Goal: Transaction & Acquisition: Purchase product/service

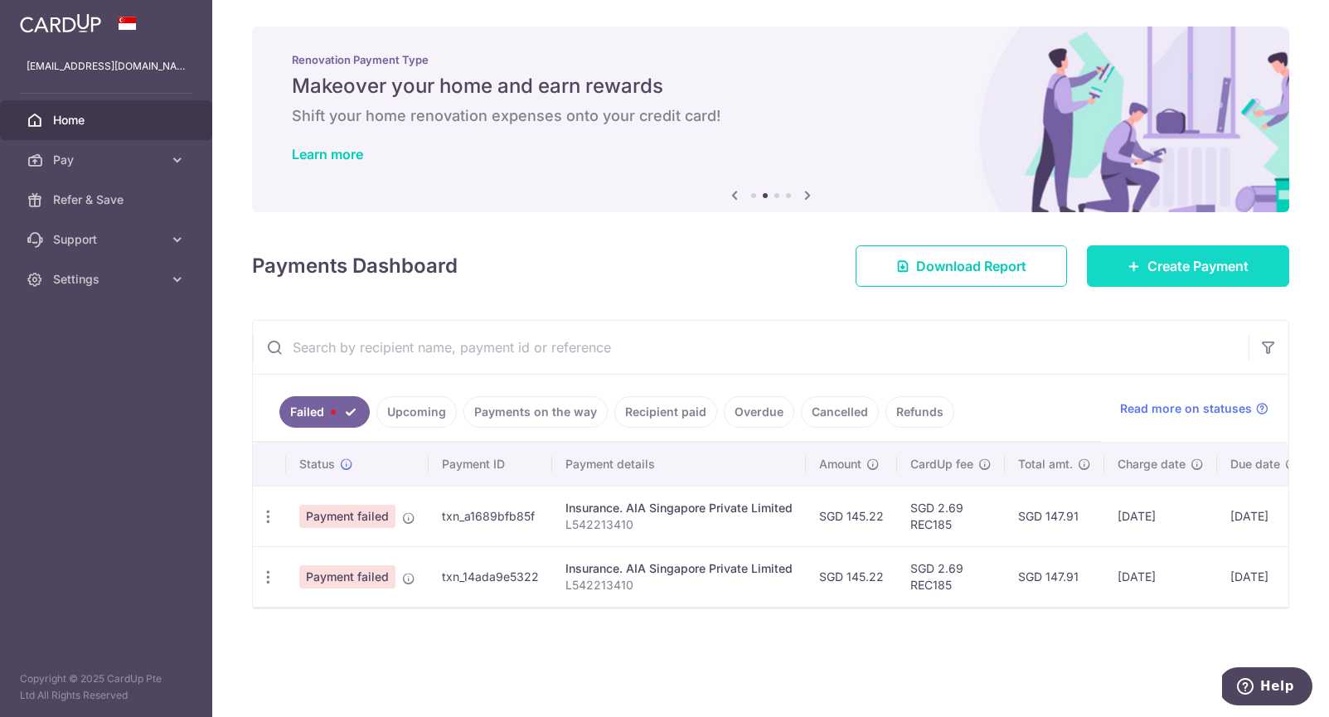
click at [1129, 271] on icon at bounding box center [1134, 266] width 13 height 13
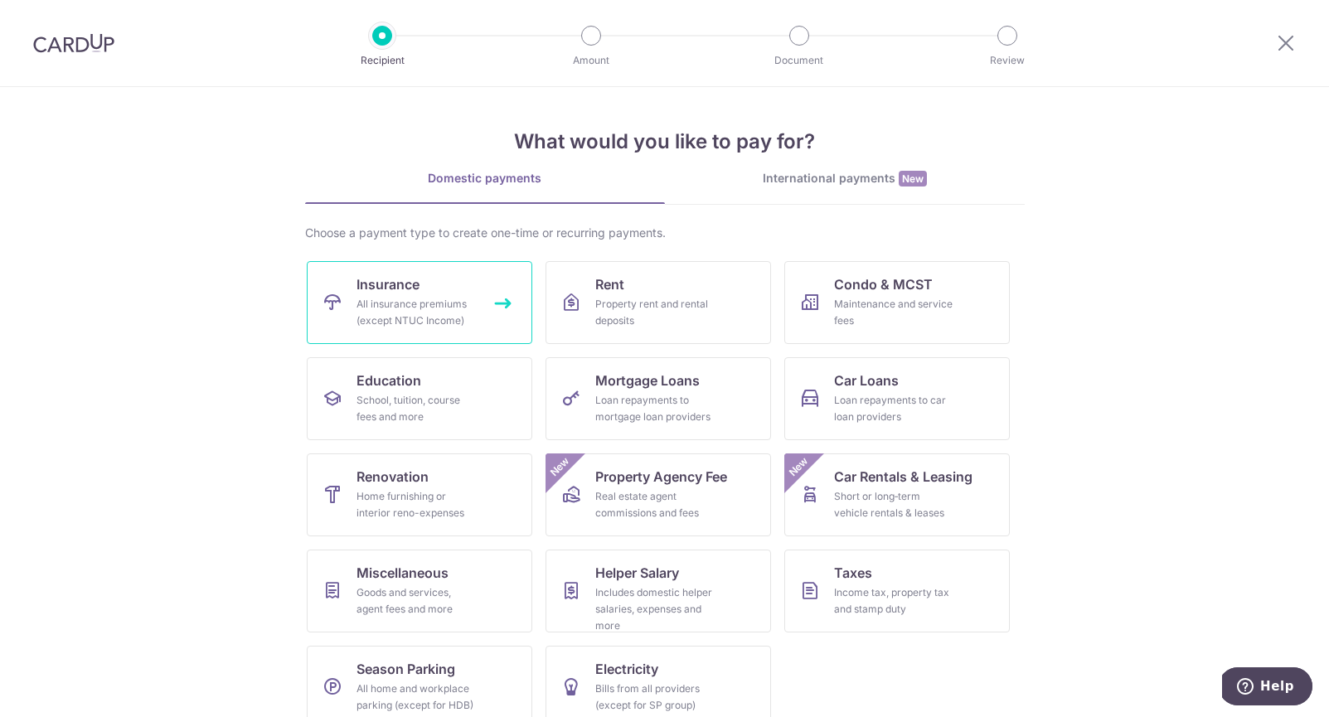
click at [496, 323] on link "Insurance All insurance premiums (except NTUC Income)" at bounding box center [420, 302] width 226 height 83
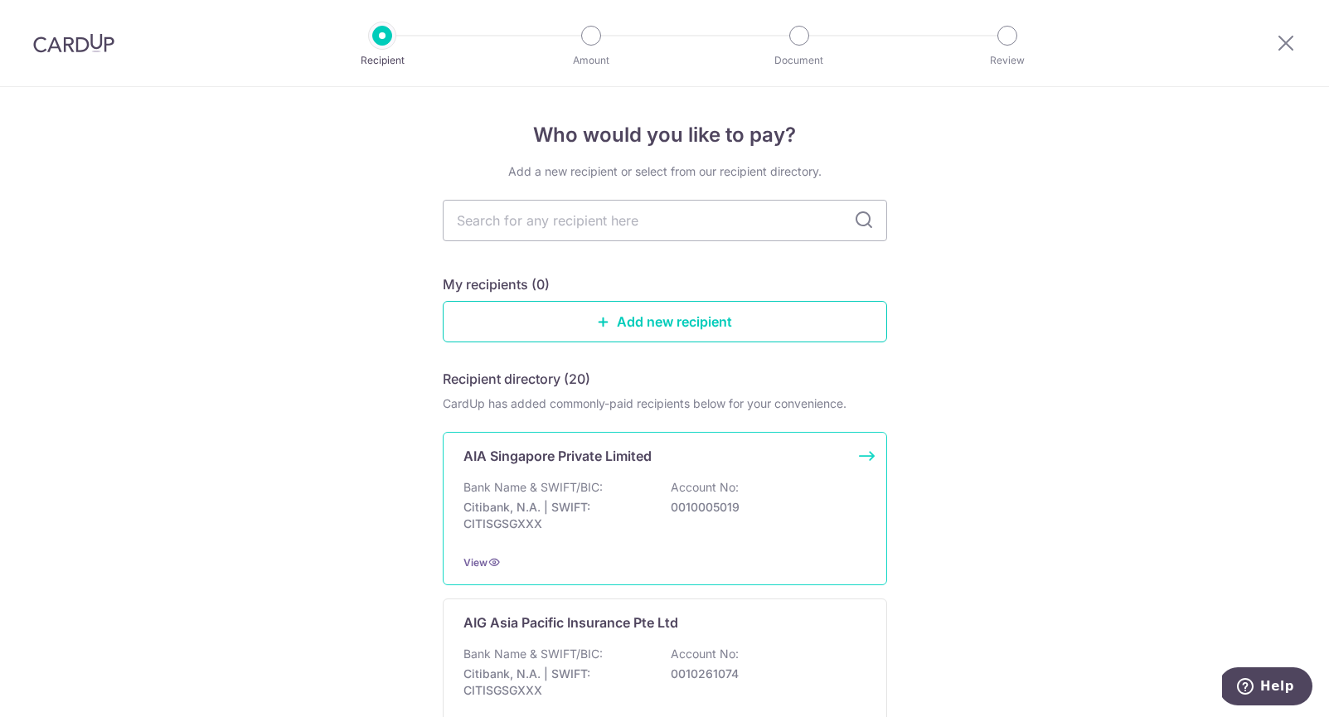
click at [606, 487] on div "Bank Name & SWIFT/BIC: Citibank, N.A. | SWIFT: CITISGSGXXX Account No: 00100050…" at bounding box center [665, 509] width 403 height 61
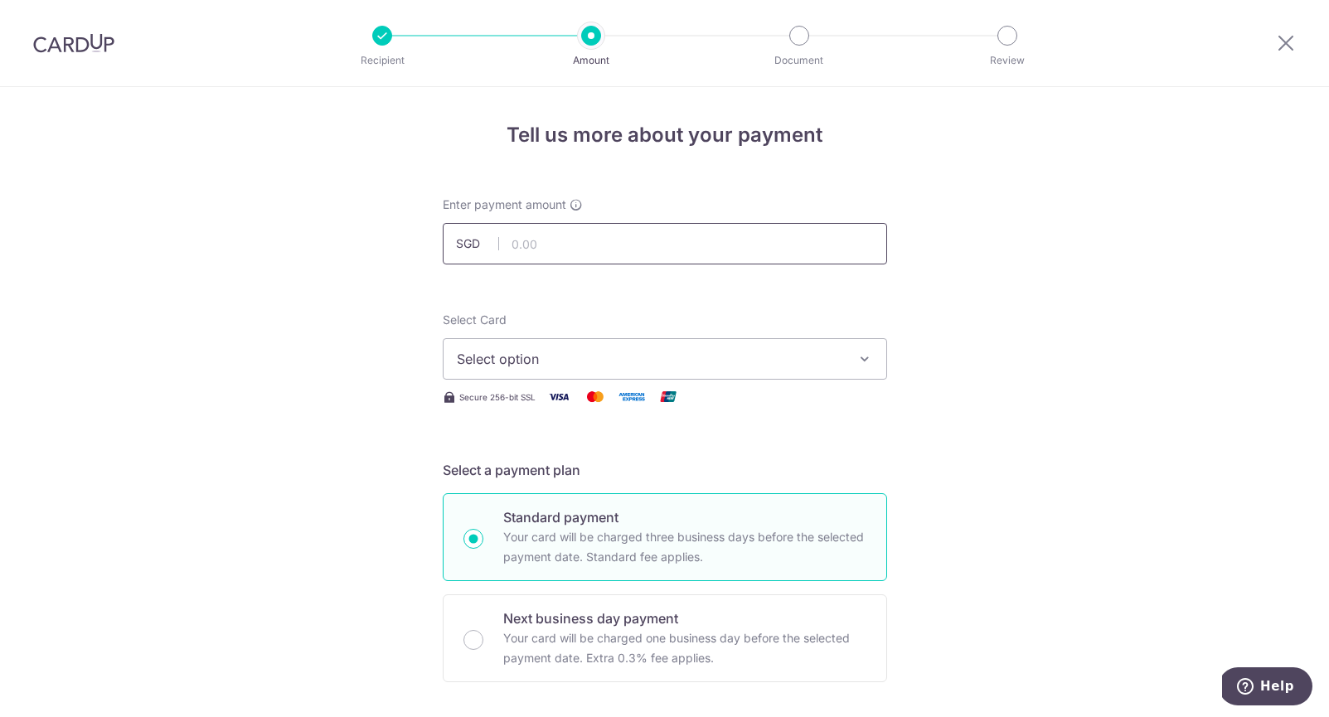
click at [624, 260] on input "text" at bounding box center [665, 243] width 444 height 41
type input "145.22"
click at [557, 360] on span "Select option" at bounding box center [650, 359] width 386 height 20
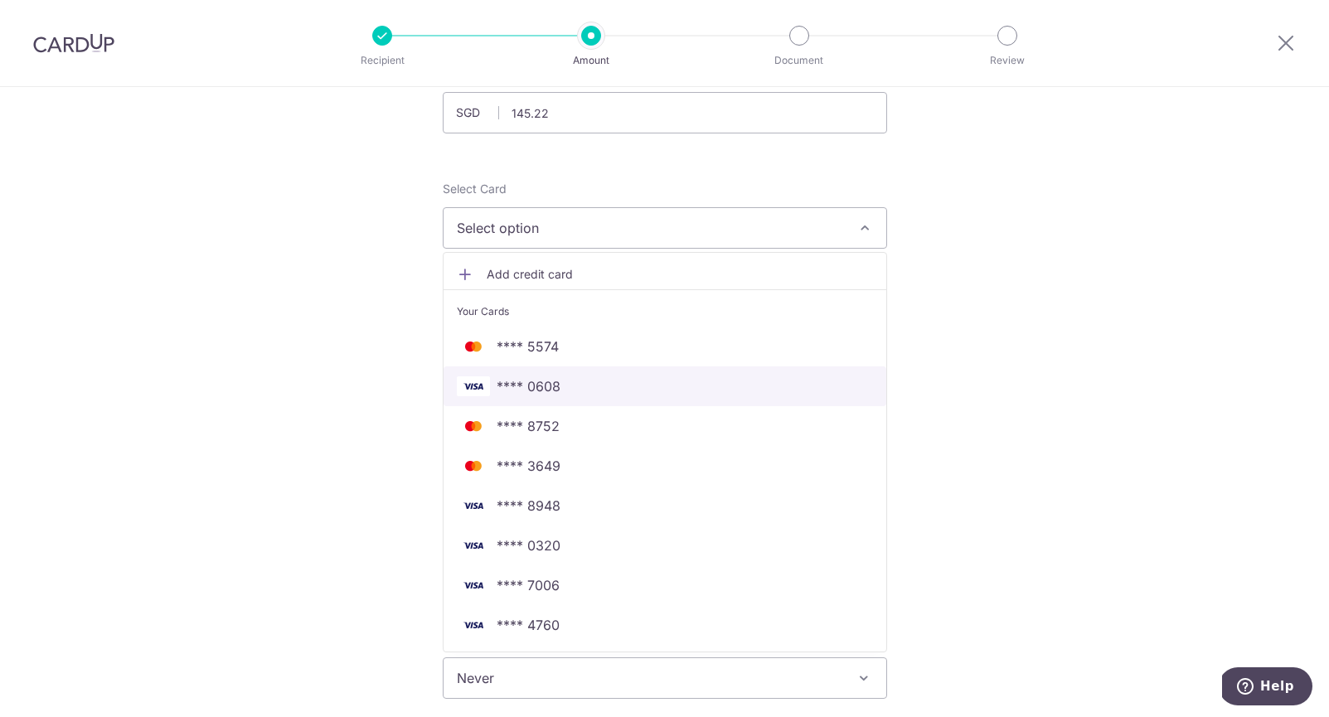
scroll to position [134, 0]
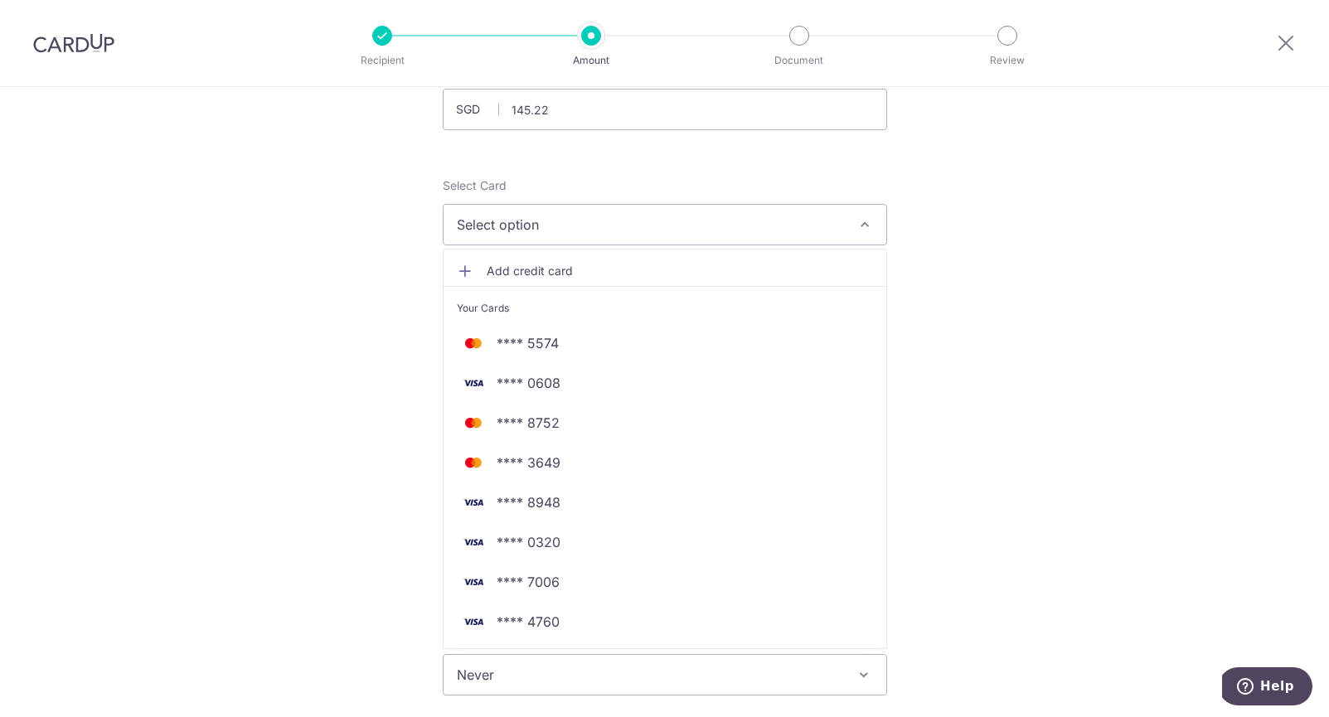
click at [957, 498] on div "Tell us more about your payment Enter payment amount SGD 145.22 145.22 Select C…" at bounding box center [664, 703] width 1329 height 1500
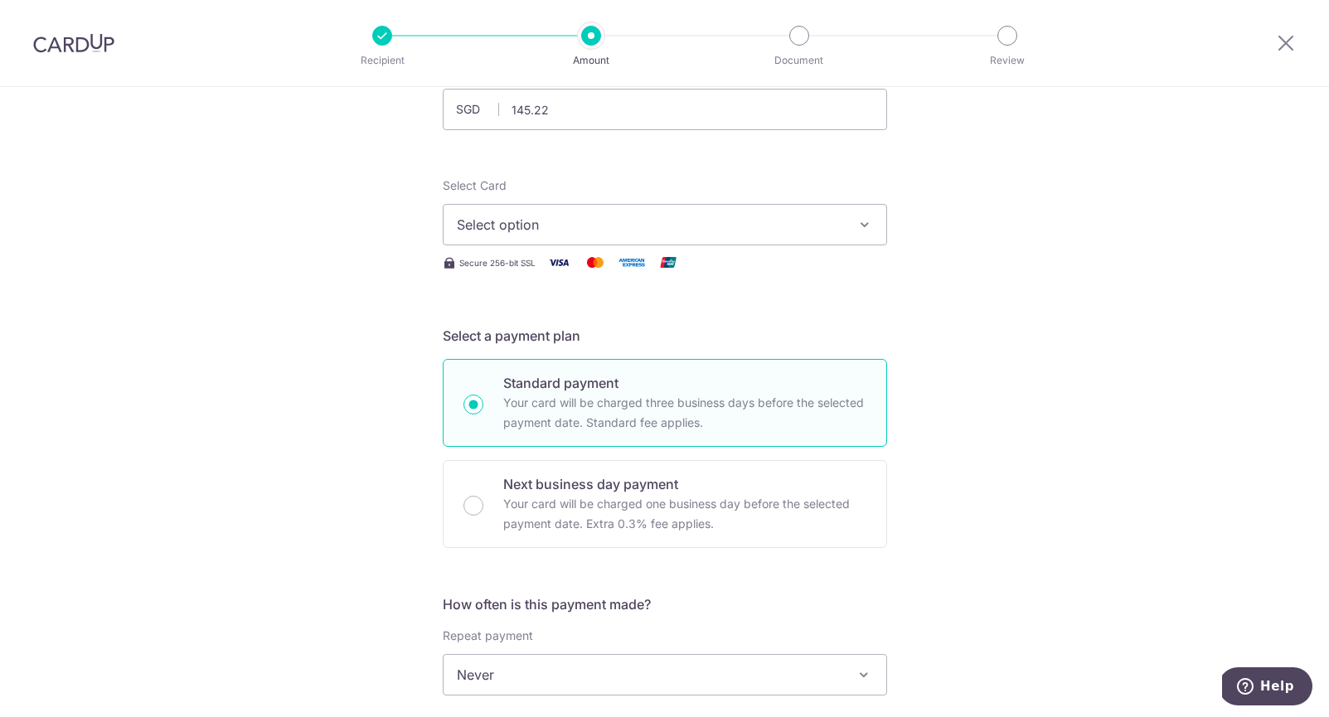
scroll to position [0, 0]
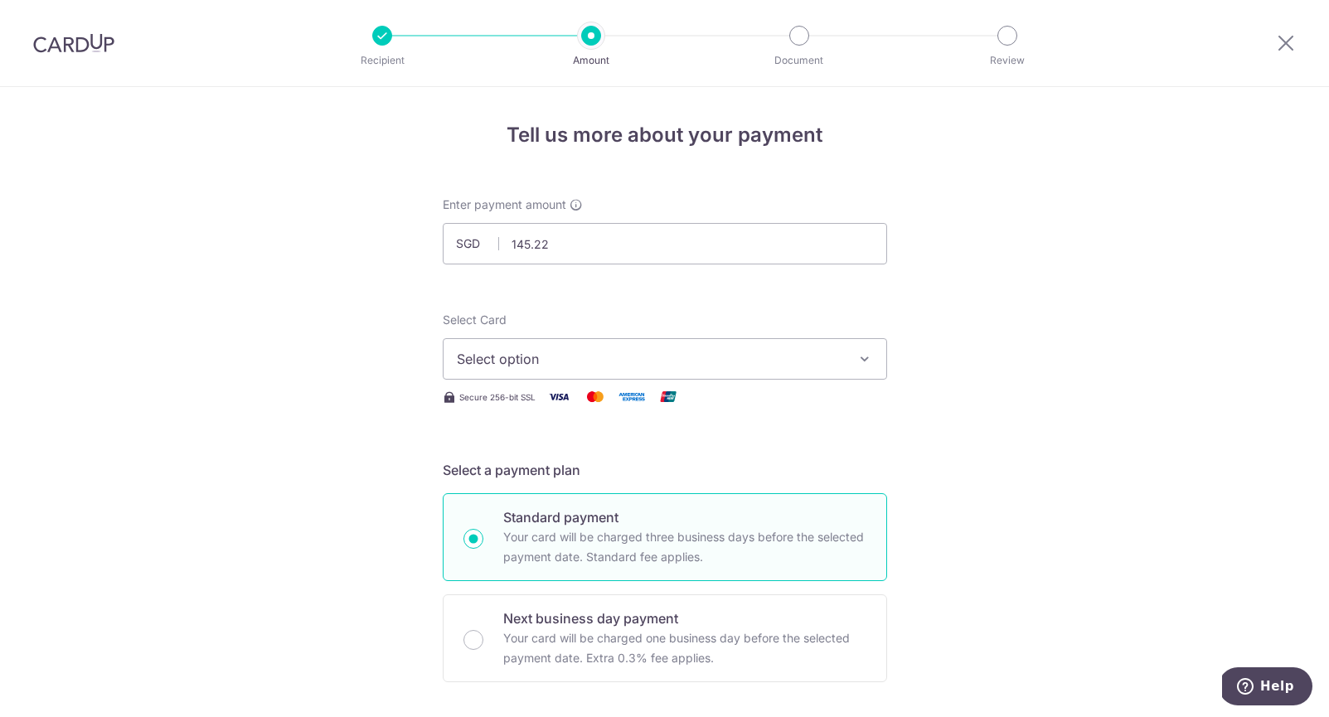
click at [1298, 34] on div at bounding box center [1286, 43] width 86 height 86
click at [1289, 44] on icon at bounding box center [1286, 42] width 20 height 21
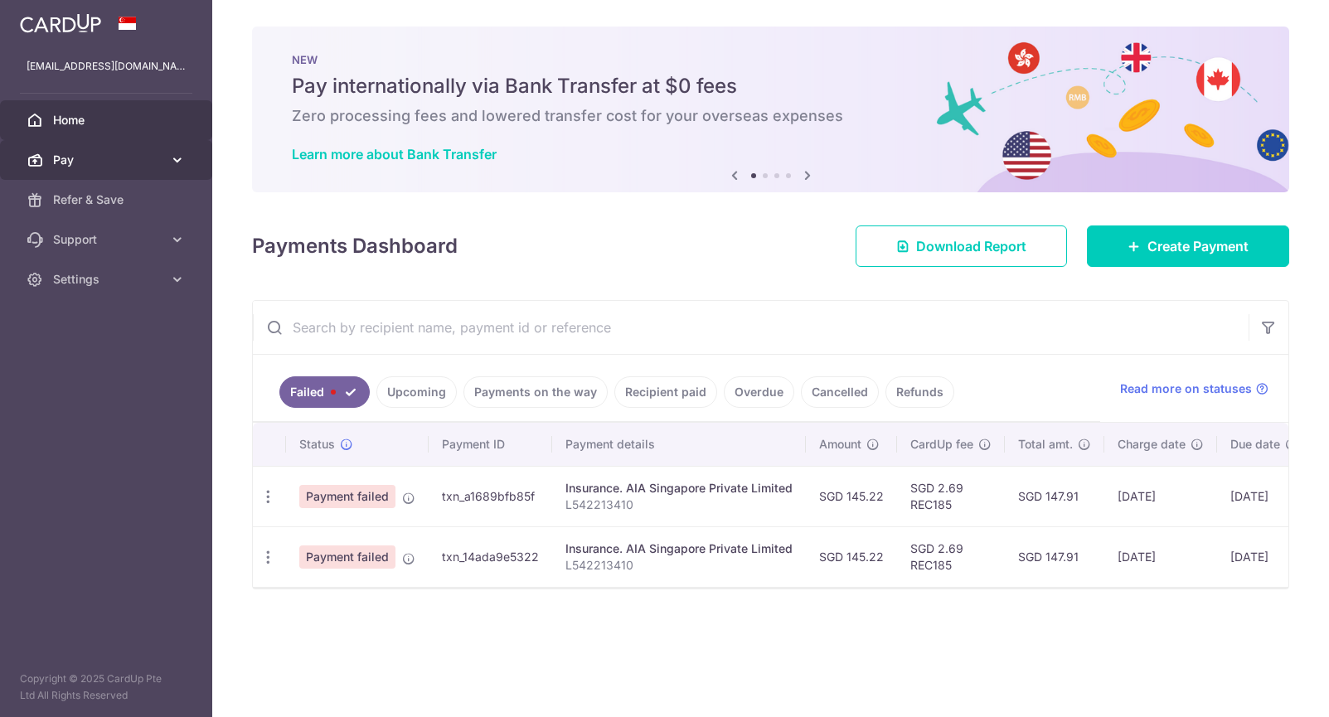
click at [148, 163] on span "Pay" at bounding box center [107, 160] width 109 height 17
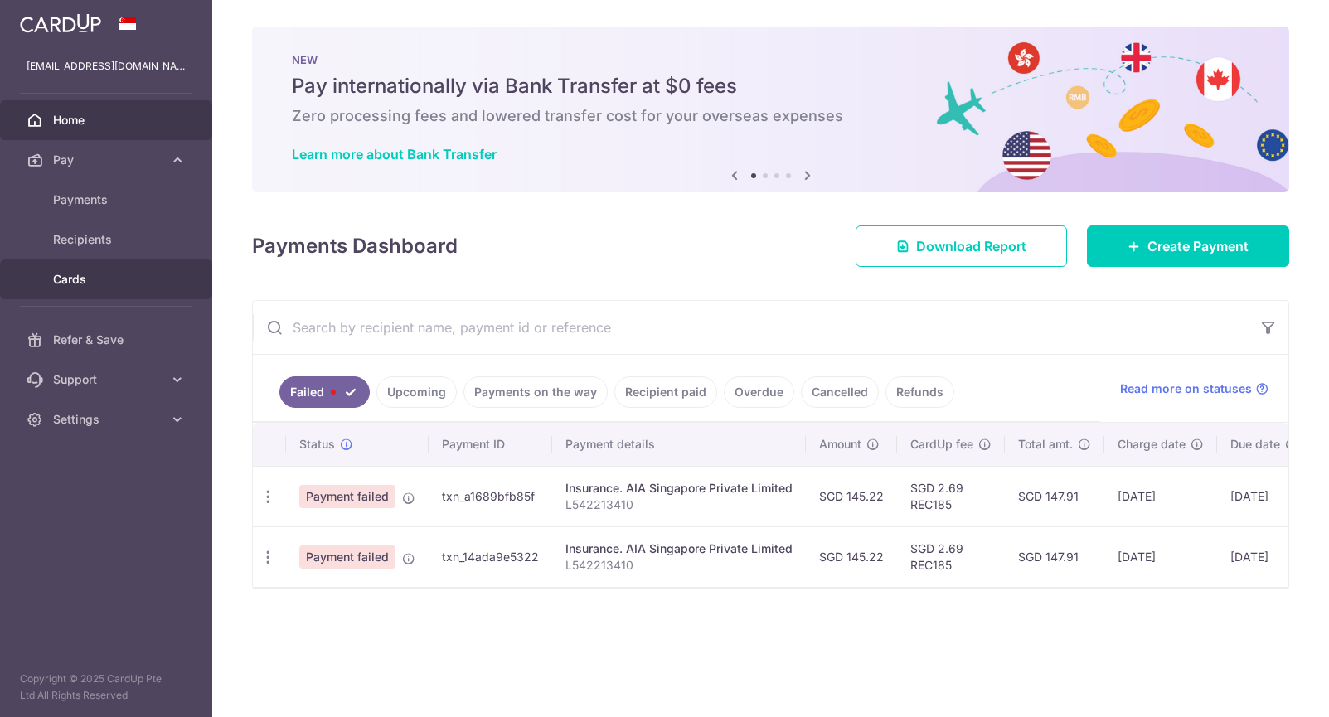
click at [131, 289] on link "Cards" at bounding box center [106, 280] width 212 height 40
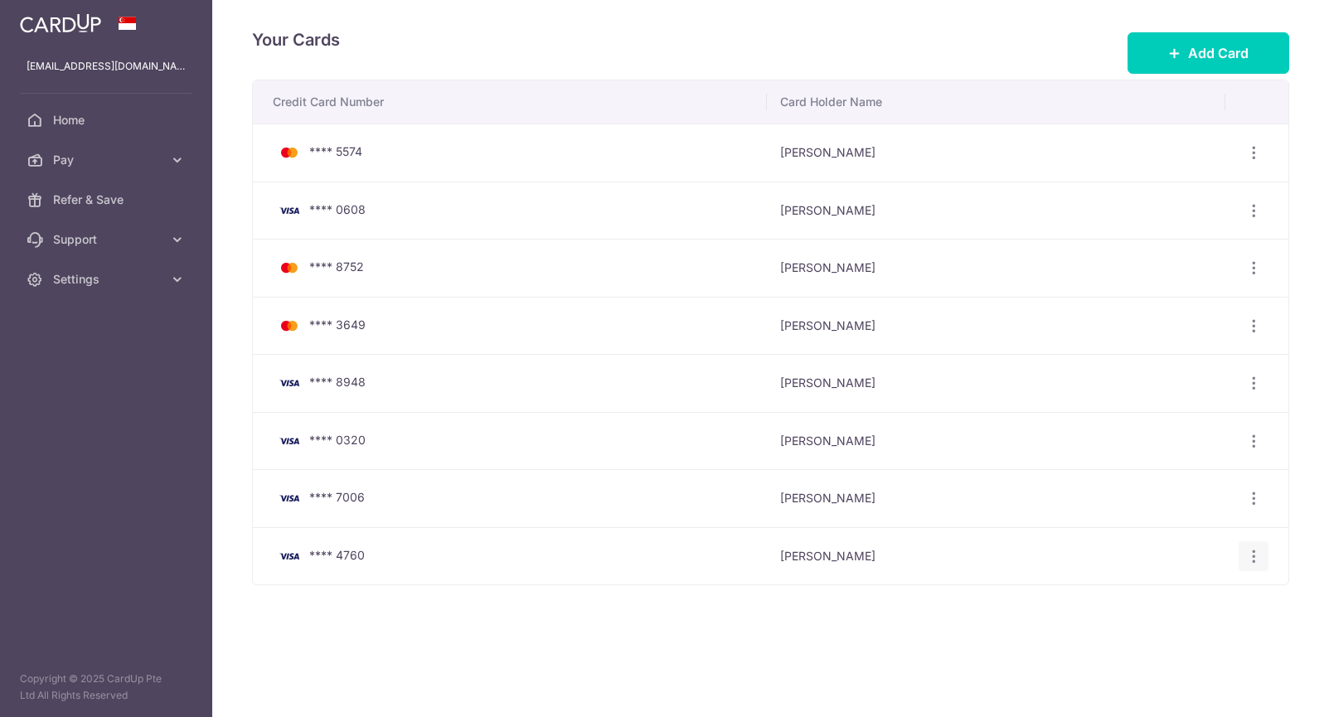
click at [1255, 556] on icon "button" at bounding box center [1253, 556] width 17 height 17
click at [1166, 640] on span "Delete" at bounding box center [1198, 642] width 113 height 20
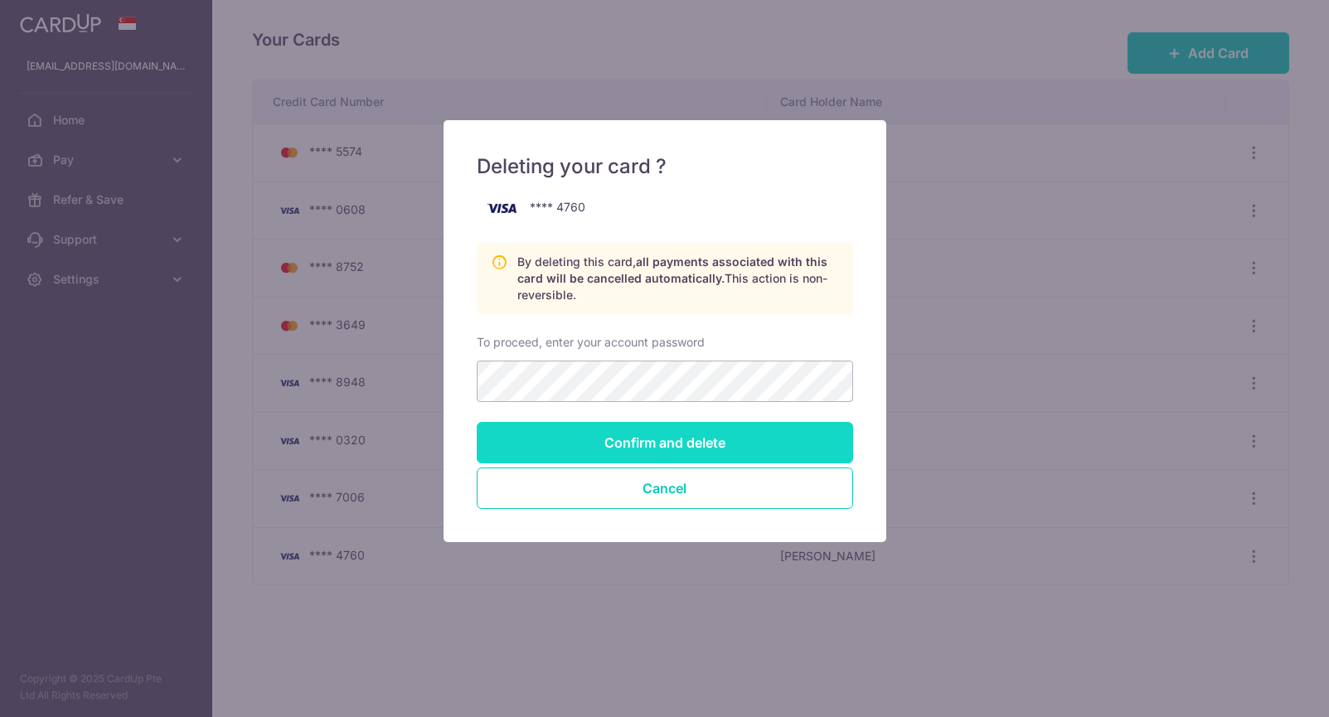
click at [655, 431] on input "Confirm and delete" at bounding box center [665, 442] width 376 height 41
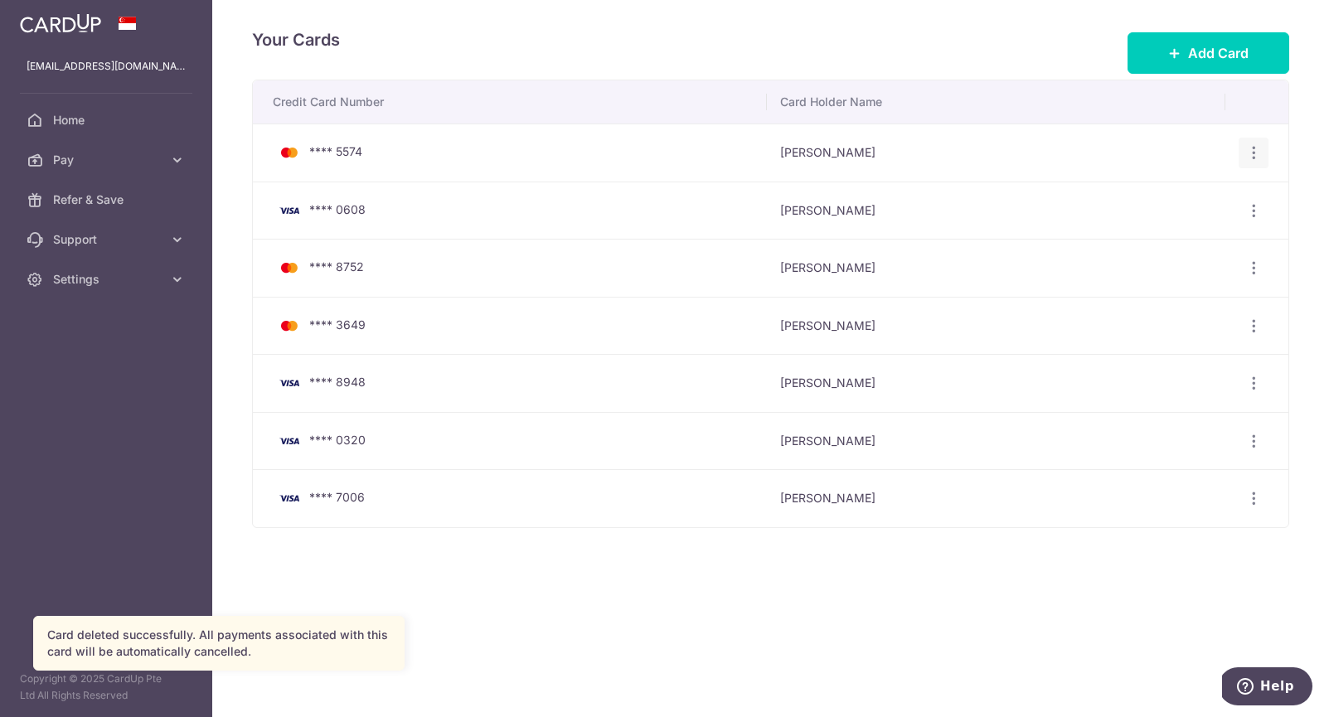
click at [1260, 150] on icon "button" at bounding box center [1253, 152] width 17 height 17
click at [1192, 238] on span "Delete" at bounding box center [1198, 239] width 113 height 20
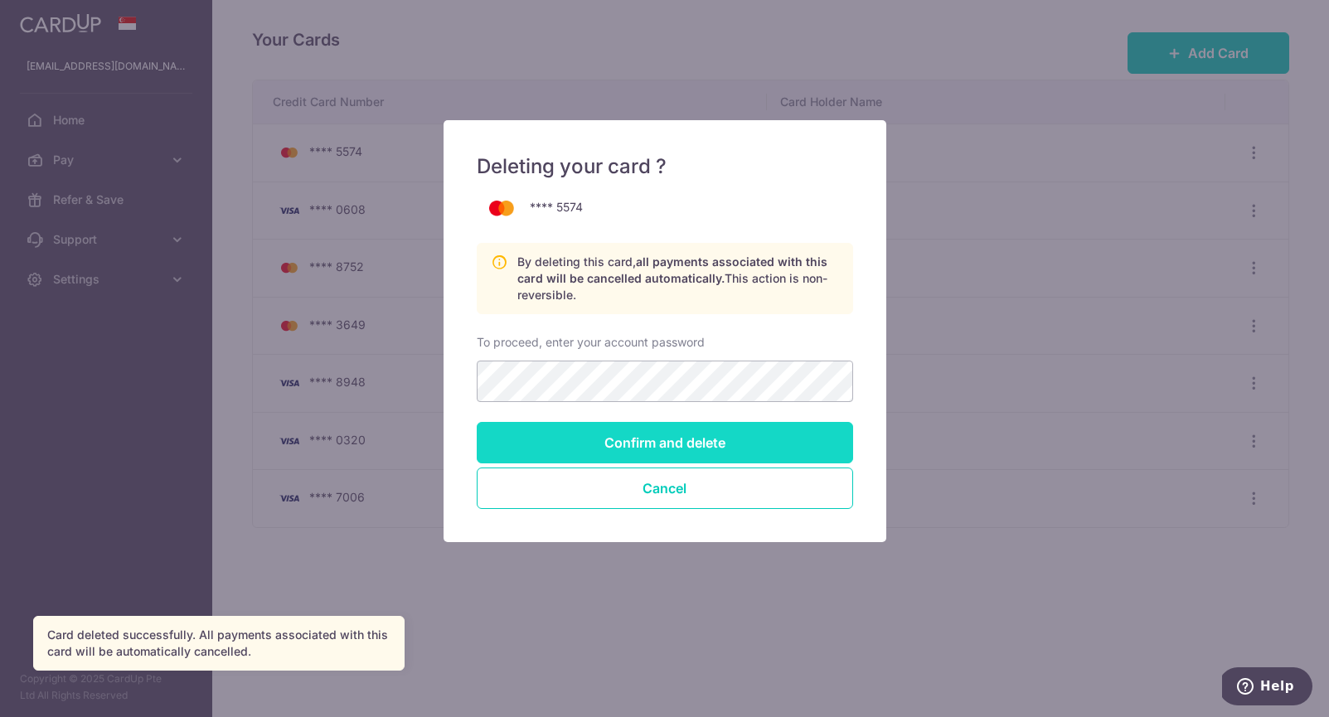
click at [800, 453] on input "Confirm and delete" at bounding box center [665, 442] width 376 height 41
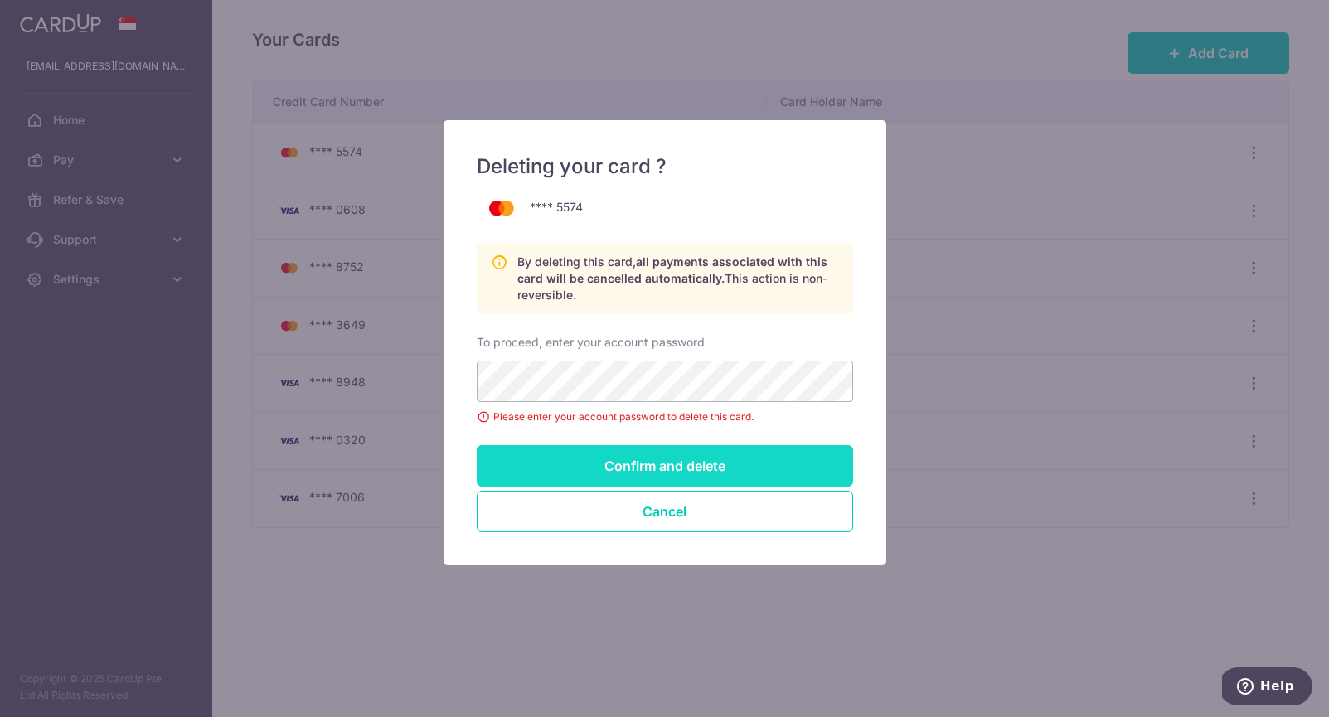
click at [688, 471] on input "Confirm and delete" at bounding box center [665, 465] width 376 height 41
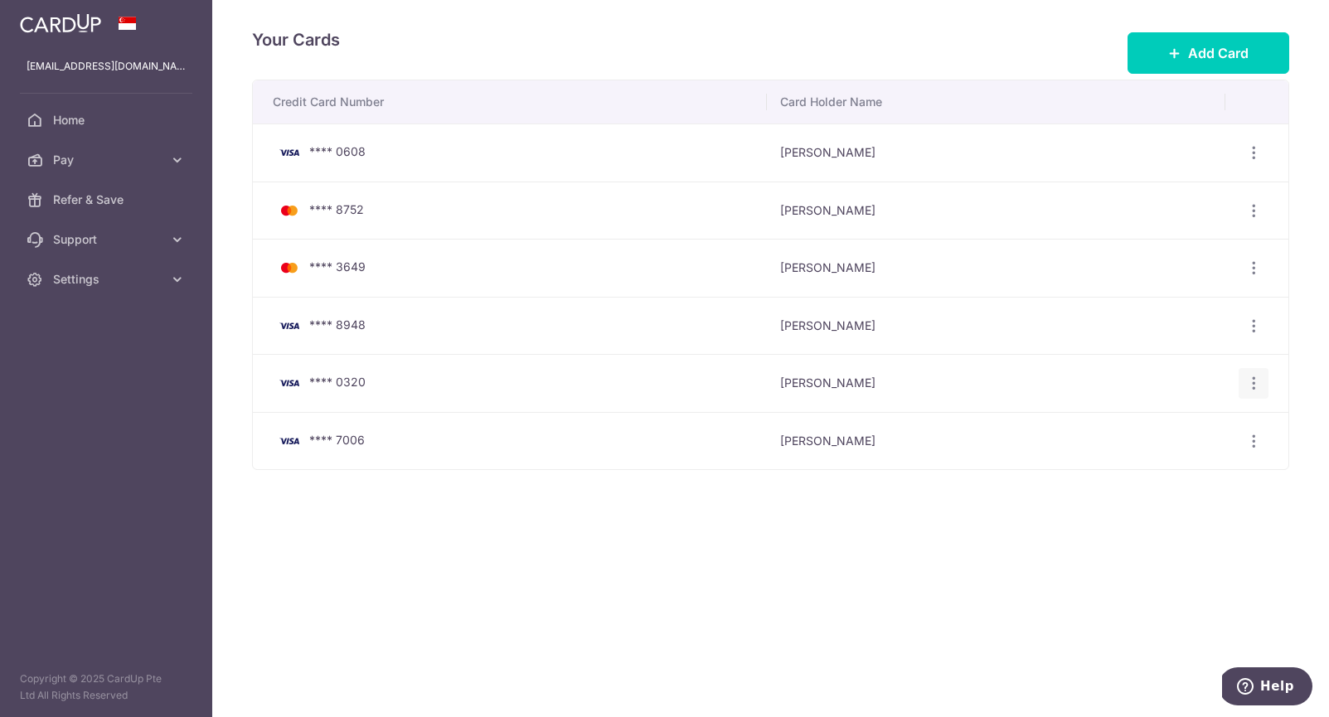
click at [1255, 376] on icon "button" at bounding box center [1253, 383] width 17 height 17
click at [1174, 461] on span "Delete" at bounding box center [1198, 469] width 113 height 20
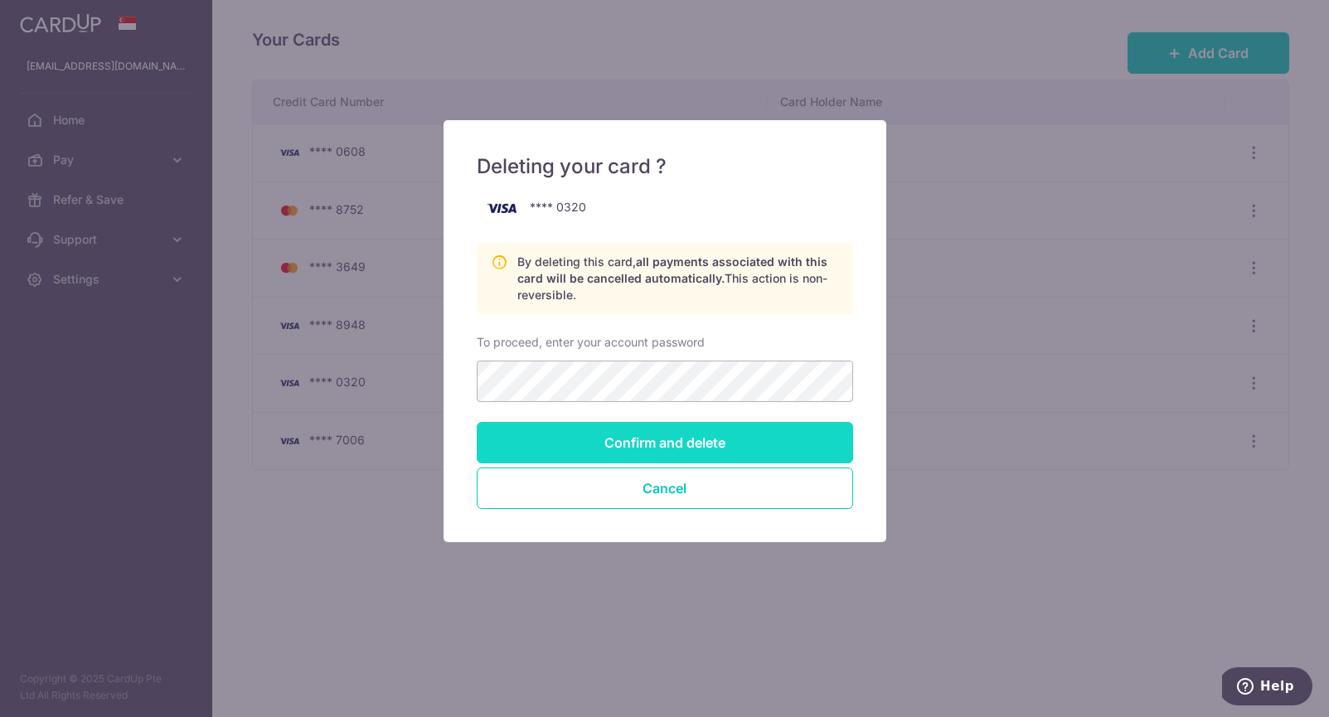
click at [698, 446] on input "Confirm and delete" at bounding box center [665, 442] width 376 height 41
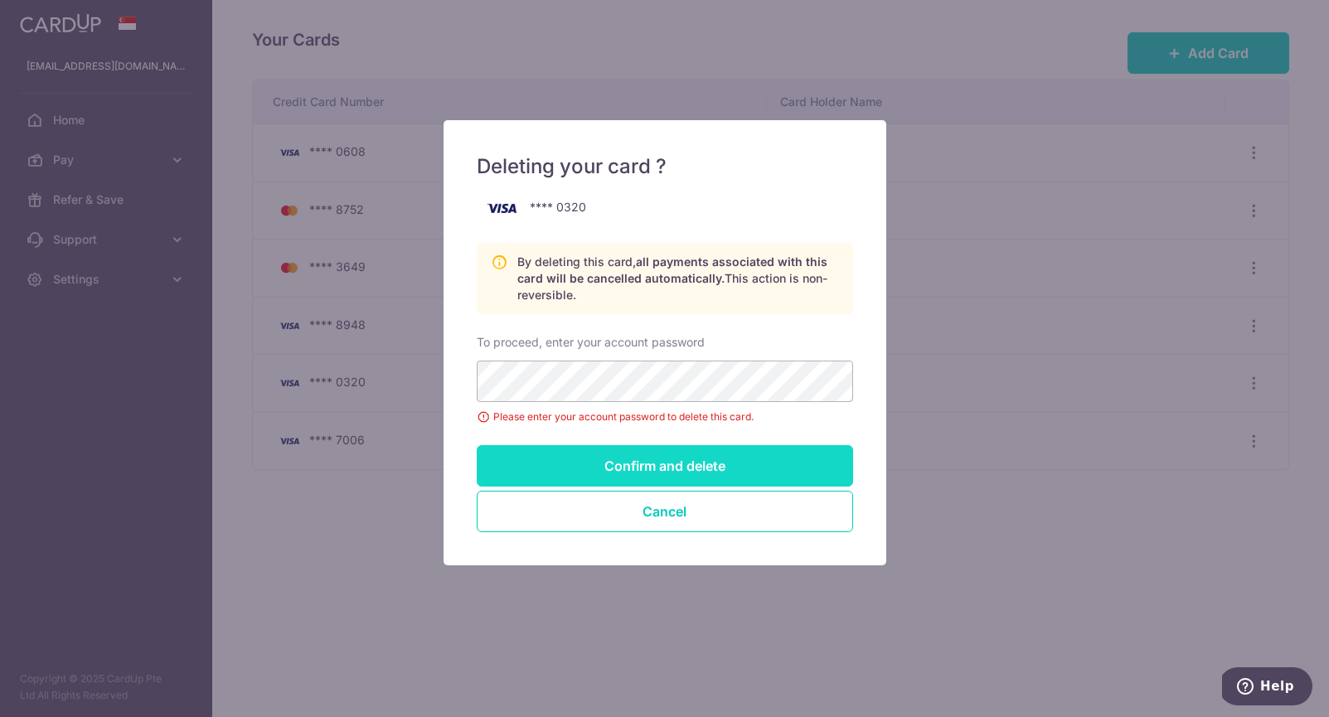
click at [692, 483] on input "Confirm and delete" at bounding box center [665, 465] width 376 height 41
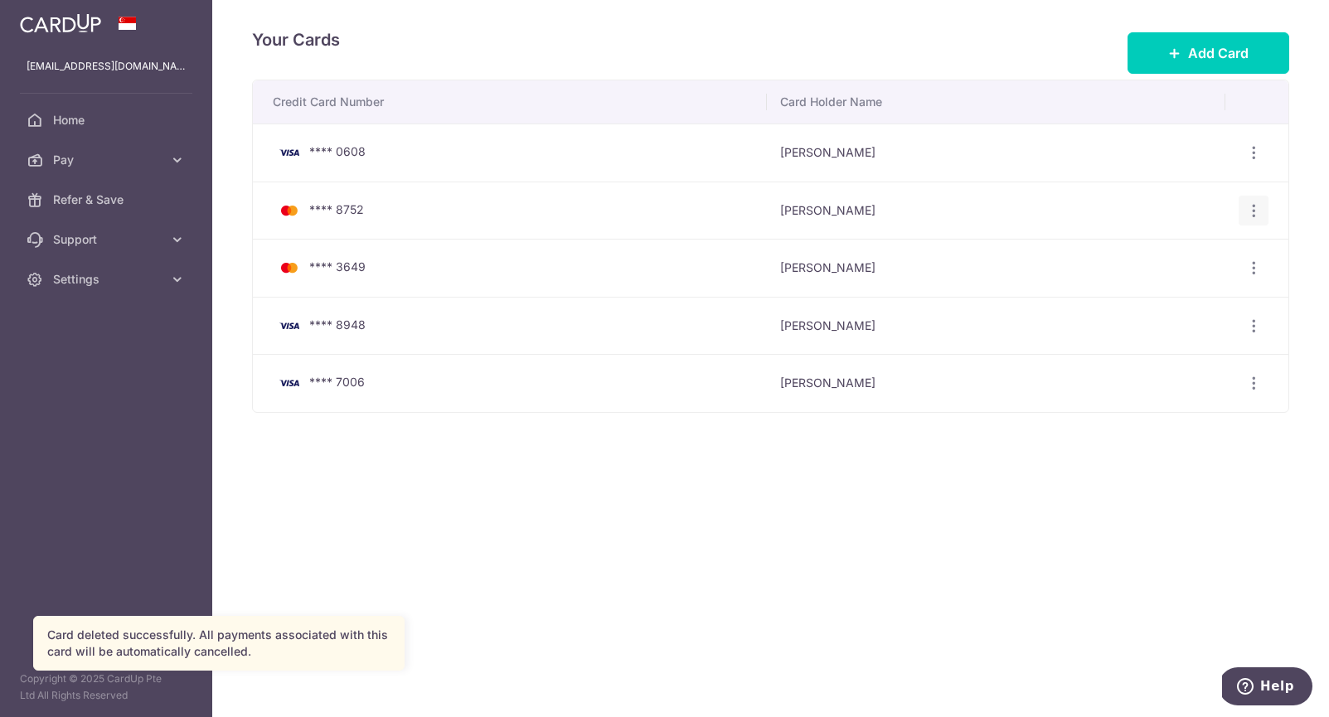
click at [1261, 203] on icon "button" at bounding box center [1253, 210] width 17 height 17
click at [1185, 291] on span "Delete" at bounding box center [1198, 296] width 113 height 20
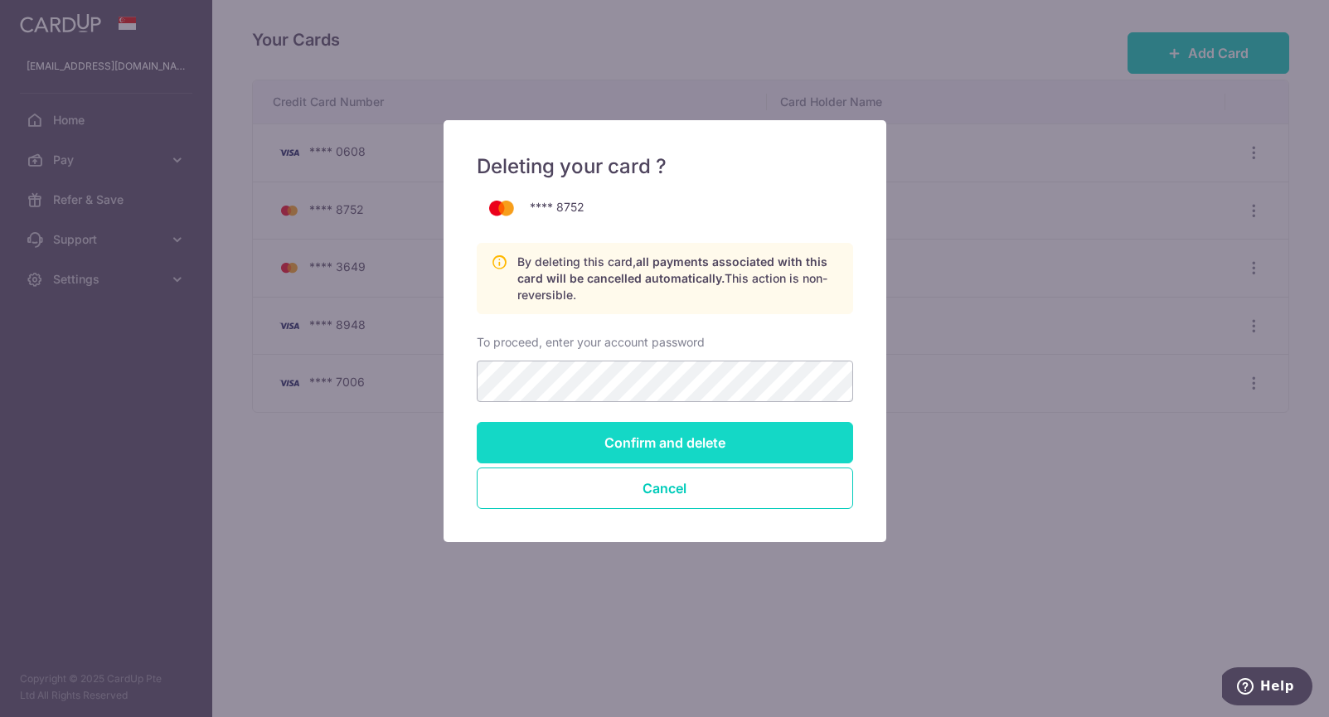
click at [703, 439] on input "Confirm and delete" at bounding box center [665, 442] width 376 height 41
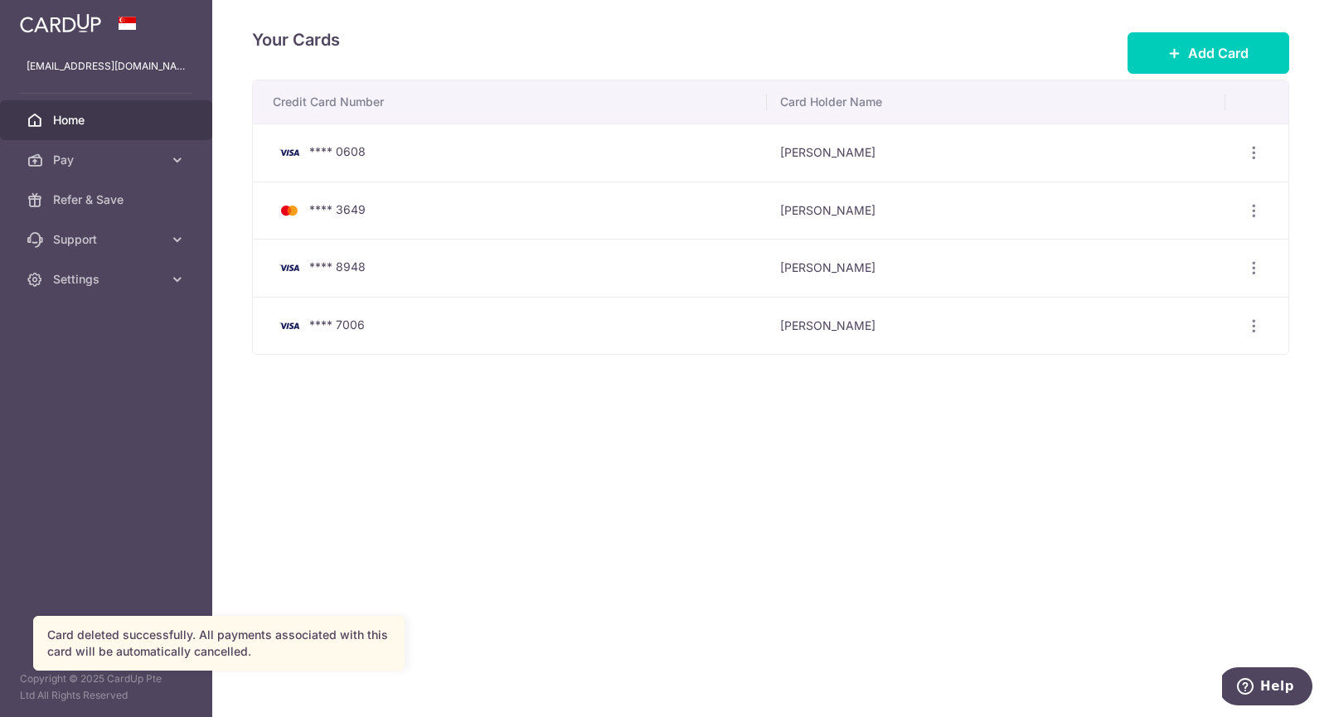
click at [100, 120] on span "Home" at bounding box center [107, 120] width 109 height 17
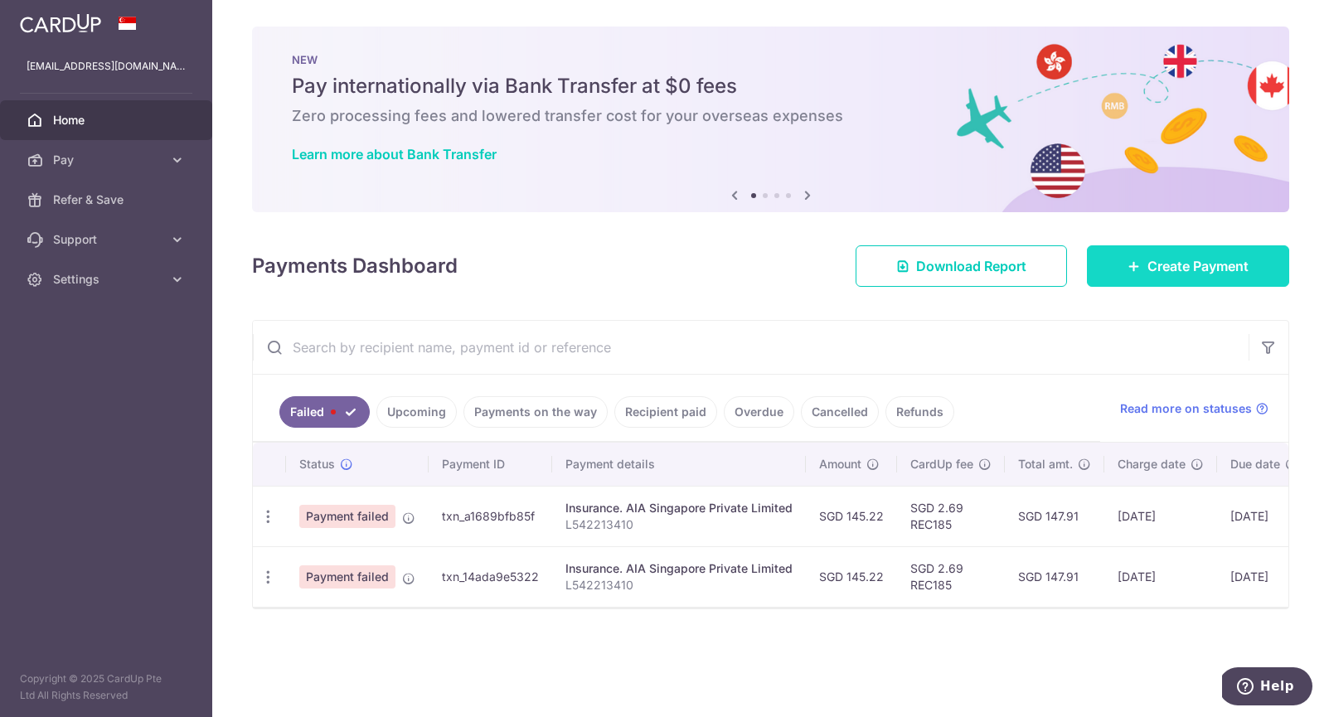
click at [1202, 274] on span "Create Payment" at bounding box center [1198, 266] width 101 height 20
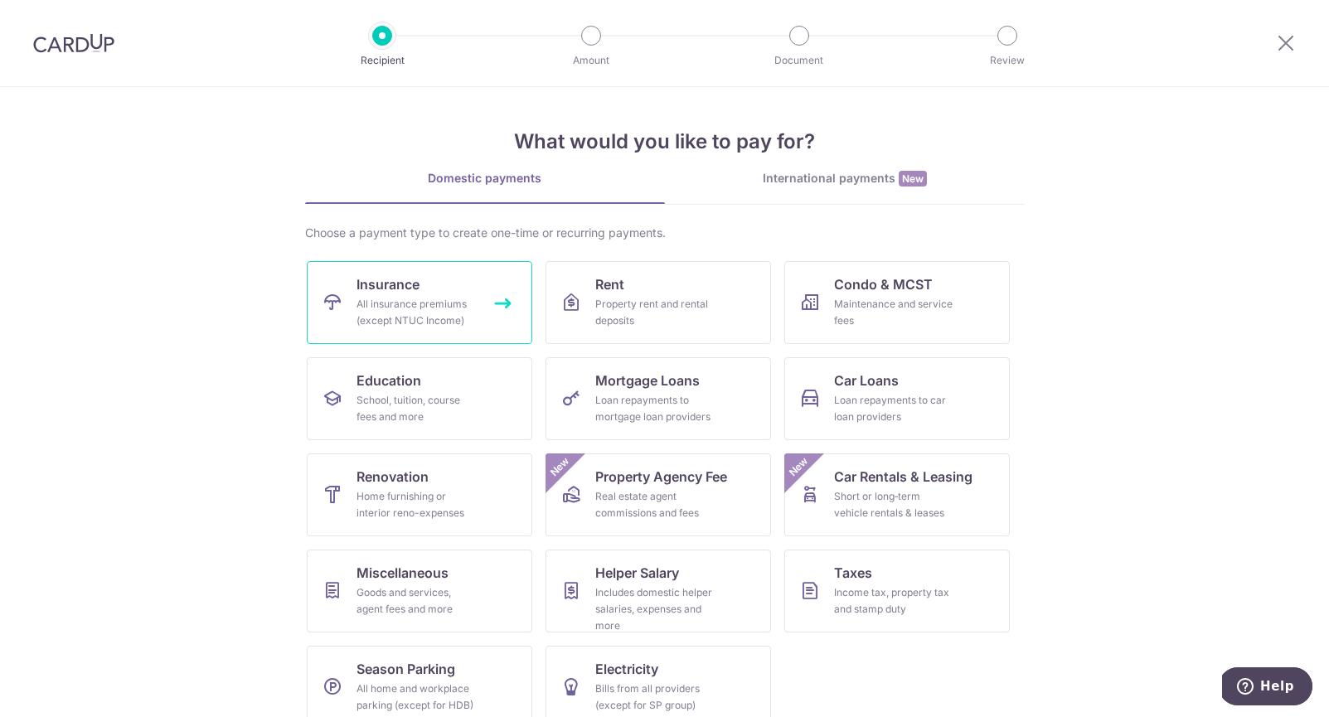
click at [491, 332] on link "Insurance All insurance premiums (except NTUC Income)" at bounding box center [420, 302] width 226 height 83
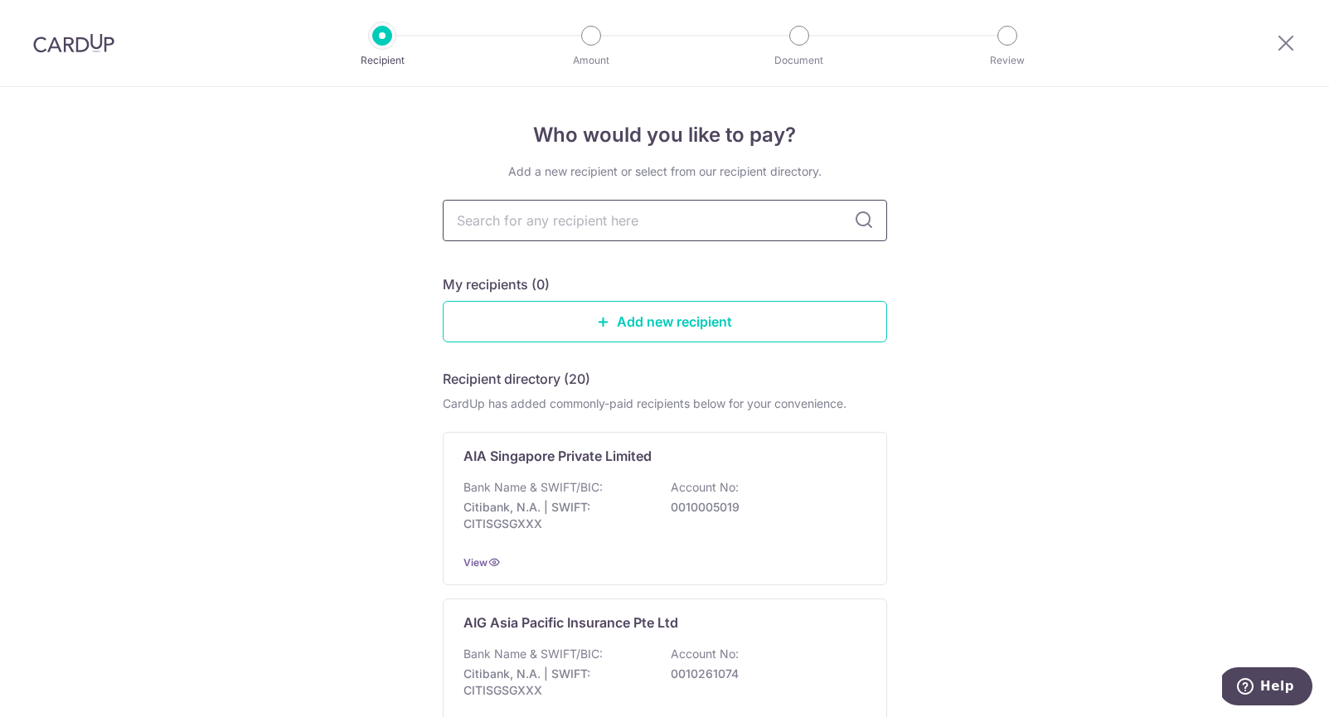
click at [531, 220] on input "text" at bounding box center [665, 220] width 444 height 41
click at [469, 541] on div "AIA Singapore Private Limited Bank Name & SWIFT/BIC: Citibank, N.A. | SWIFT: CI…" at bounding box center [665, 508] width 444 height 153
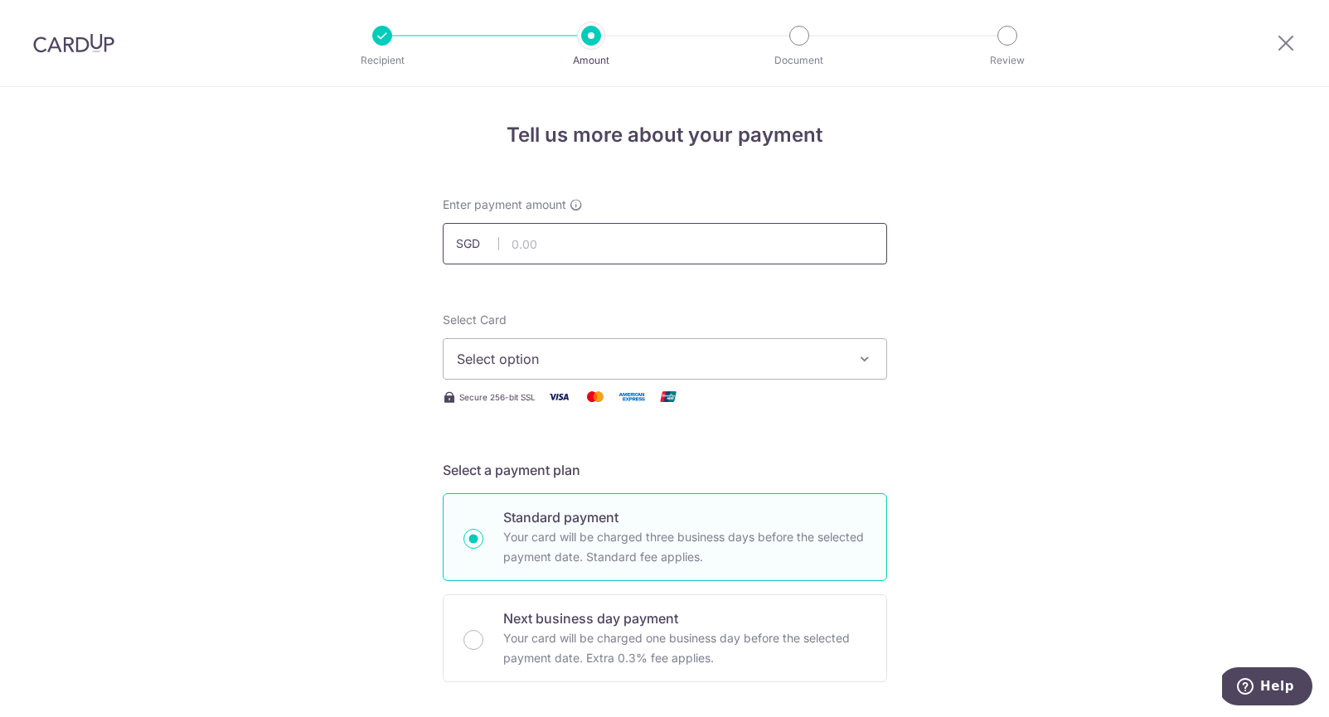
click at [546, 239] on input "text" at bounding box center [665, 243] width 444 height 41
type input "145.22"
click at [593, 343] on button "Select option" at bounding box center [665, 358] width 444 height 41
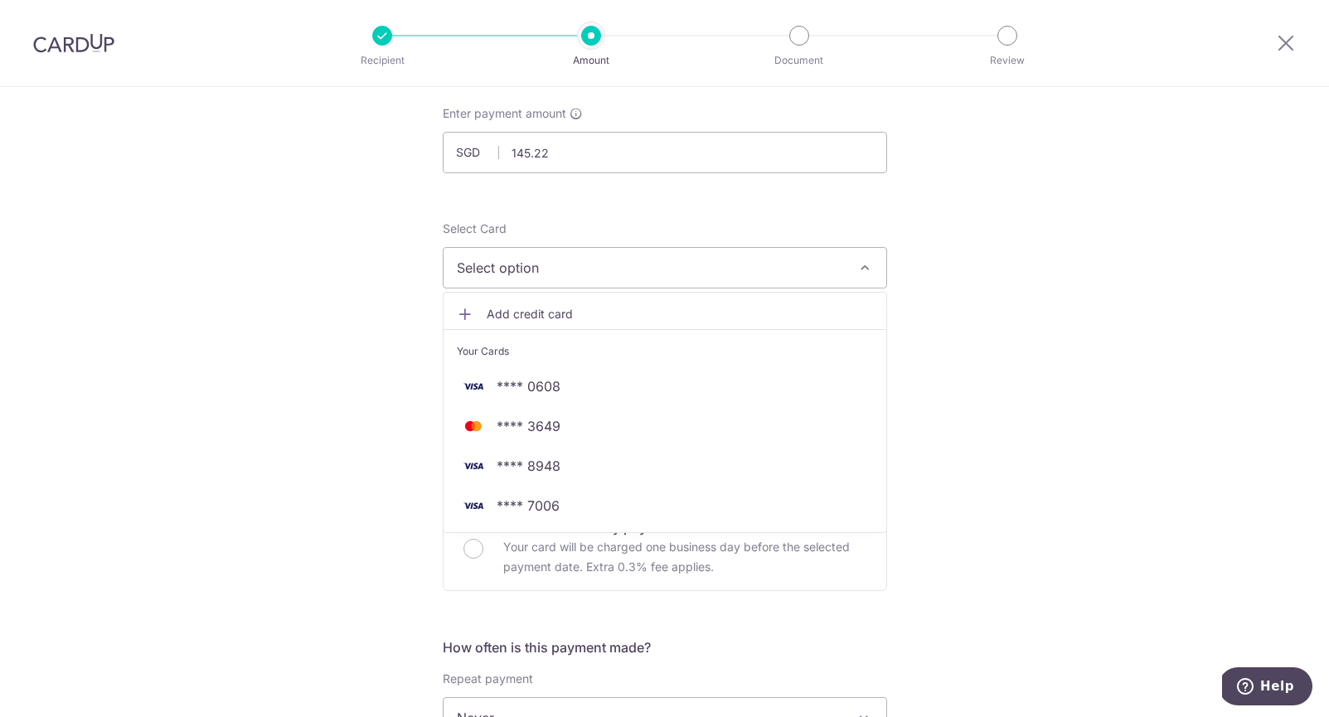
scroll to position [95, 0]
click at [526, 289] on ul "Add credit card Your Cards **** 0608 **** 3649 **** 8948 **** 7006" at bounding box center [665, 409] width 444 height 241
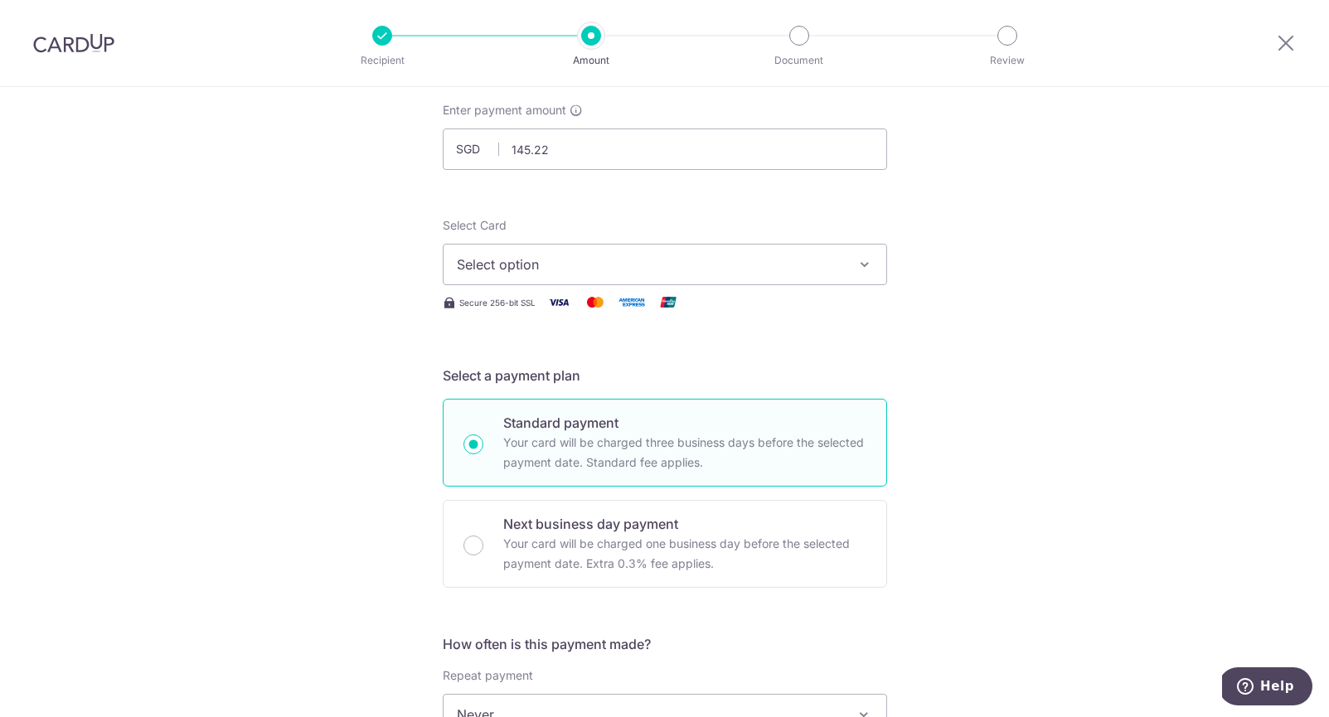
click at [524, 308] on div "Secure 256-bit SSL" at bounding box center [665, 302] width 444 height 21
click at [517, 264] on span "Select option" at bounding box center [650, 265] width 386 height 20
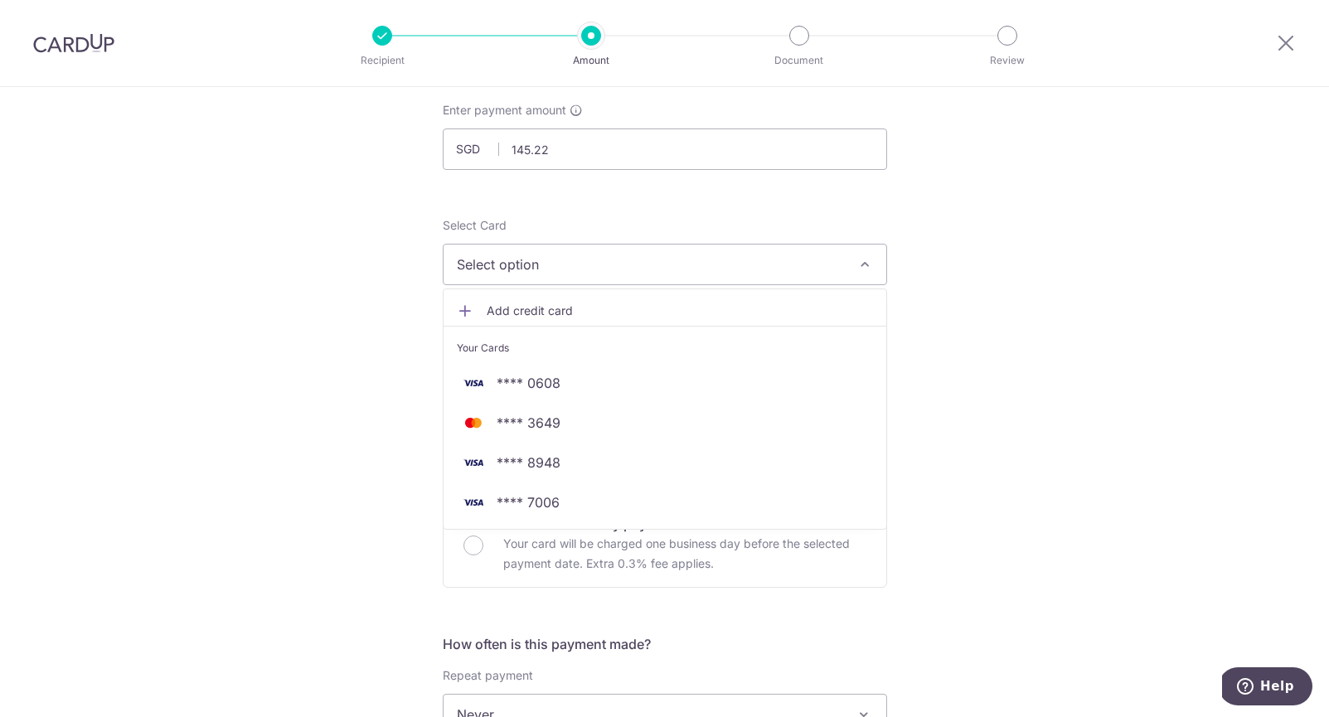
click at [514, 313] on span "Add credit card" at bounding box center [680, 311] width 386 height 17
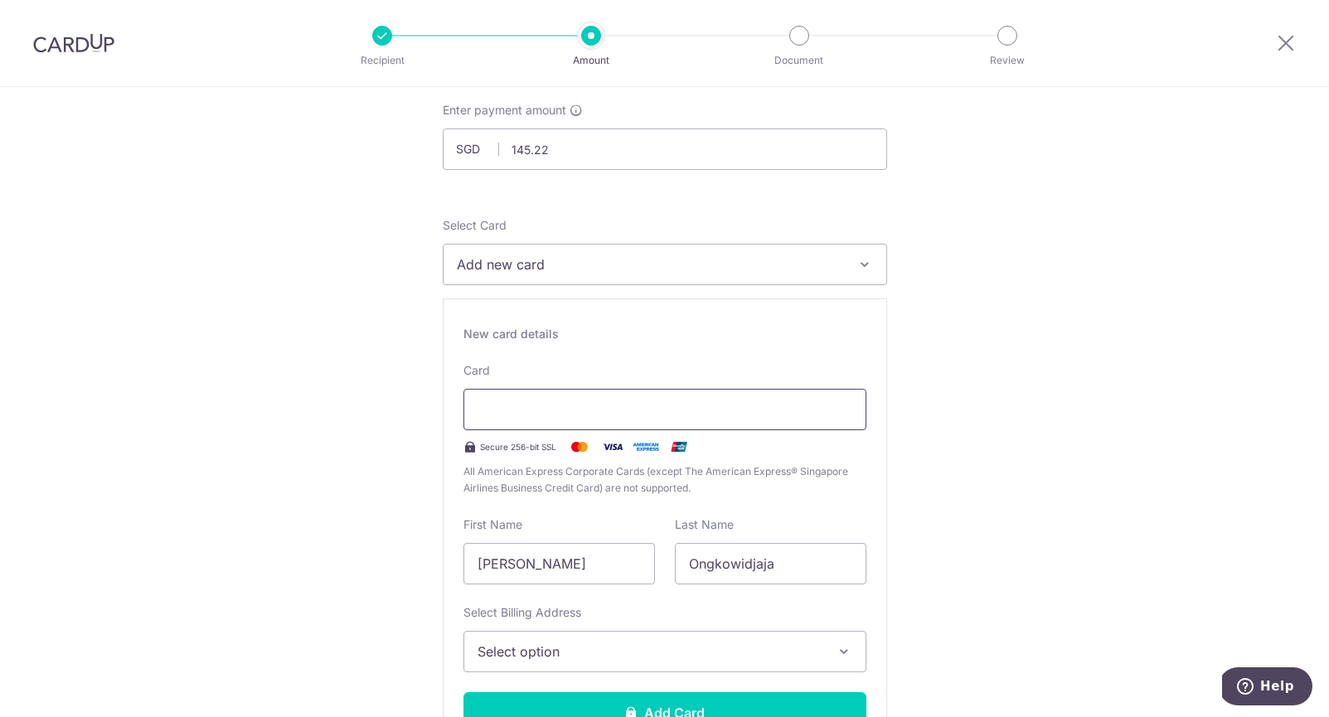
click at [512, 427] on div at bounding box center [665, 409] width 403 height 41
click at [512, 424] on div at bounding box center [665, 409] width 403 height 41
click at [512, 420] on div at bounding box center [665, 409] width 403 height 41
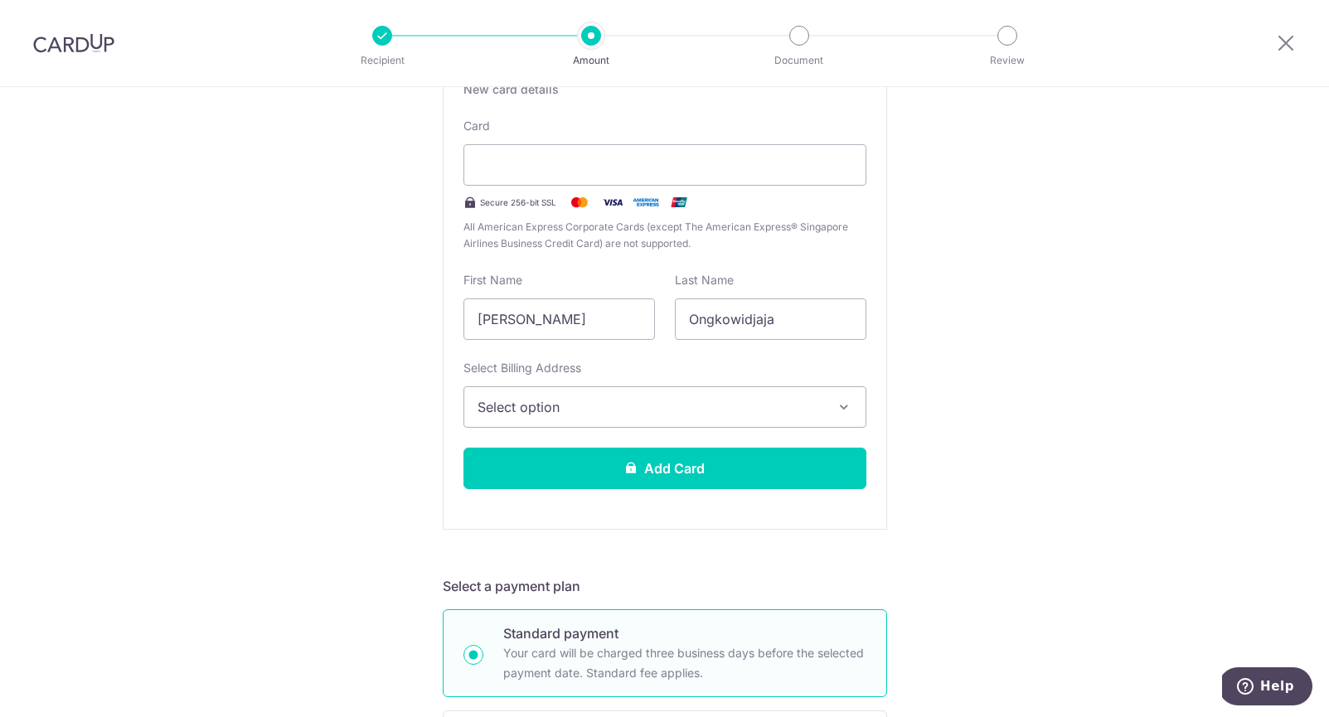
scroll to position [374, 0]
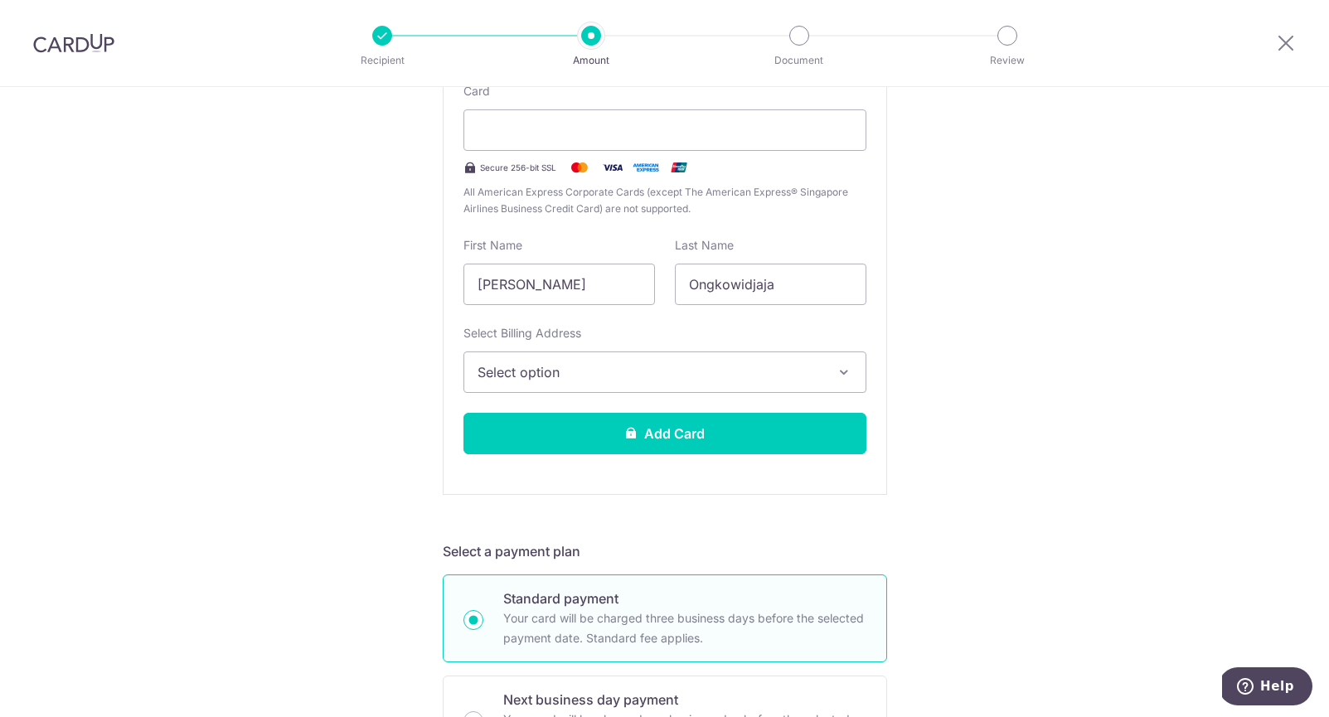
click at [794, 370] on span "Select option" at bounding box center [650, 372] width 345 height 20
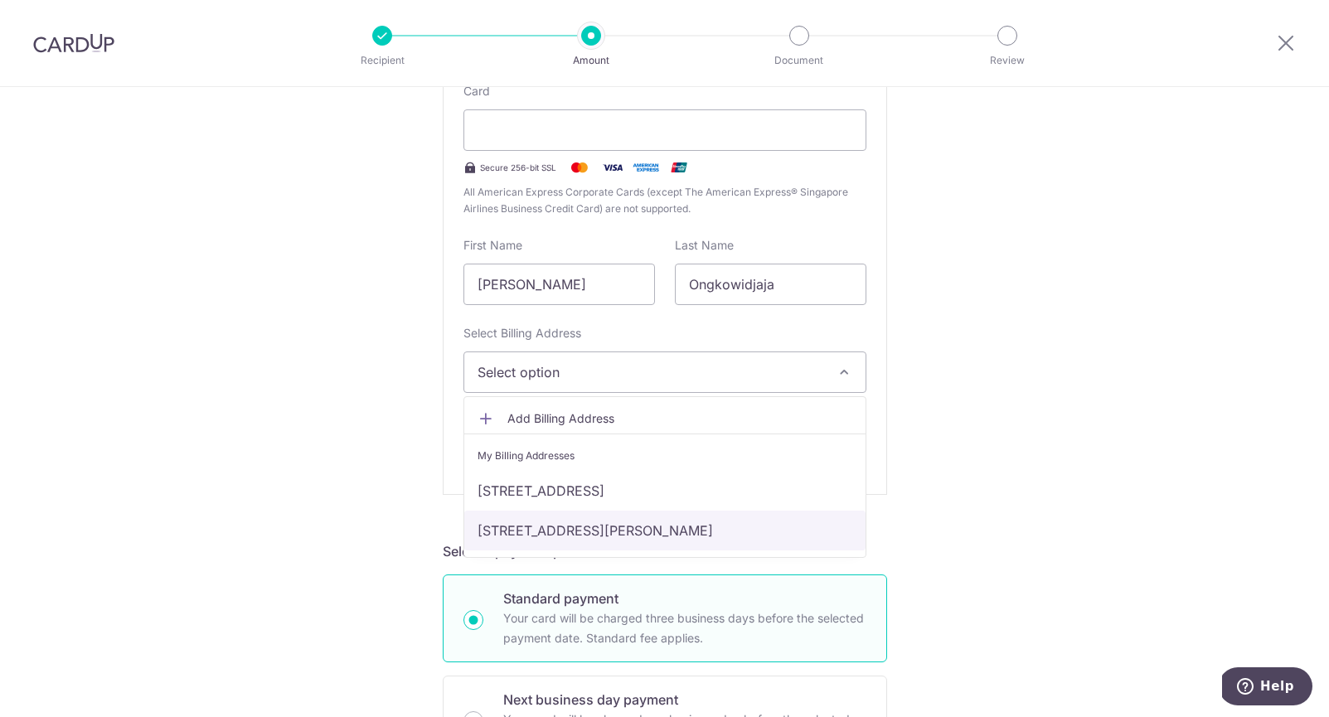
click at [686, 540] on link "[STREET_ADDRESS][PERSON_NAME]" at bounding box center [664, 531] width 401 height 40
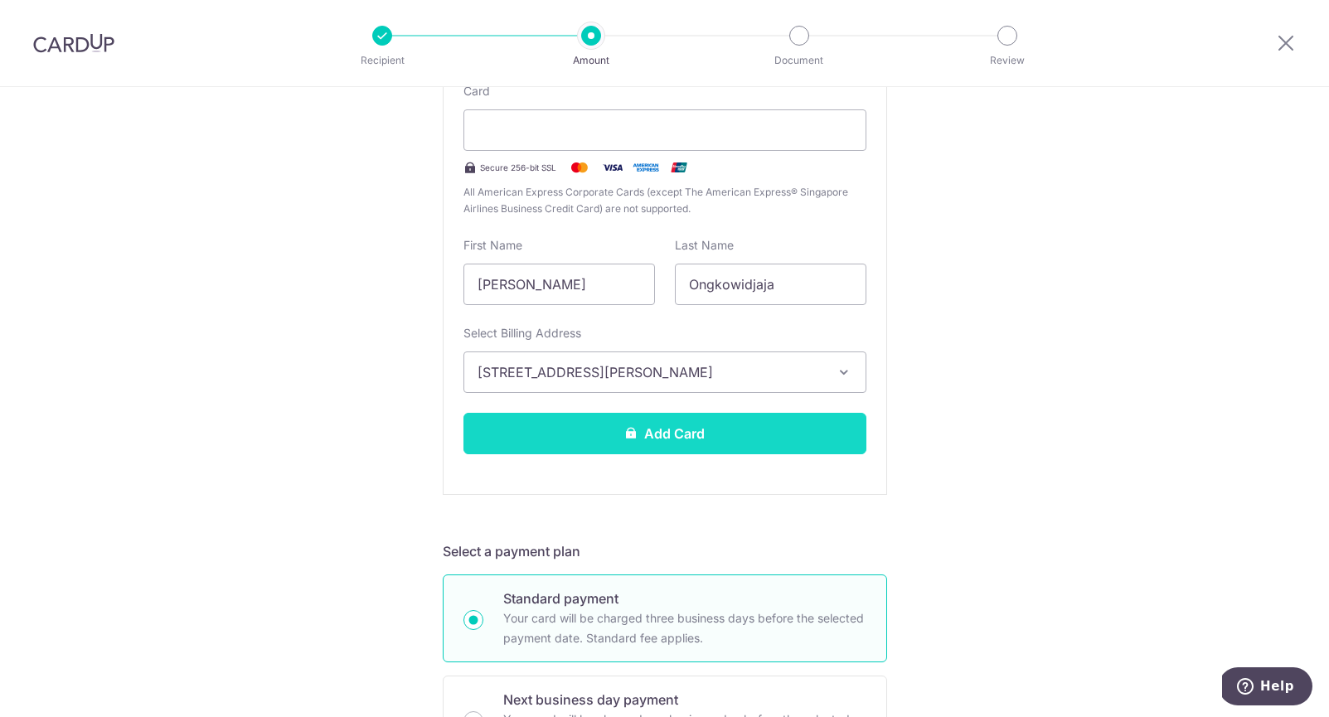
click at [725, 439] on button "Add Card" at bounding box center [665, 433] width 403 height 41
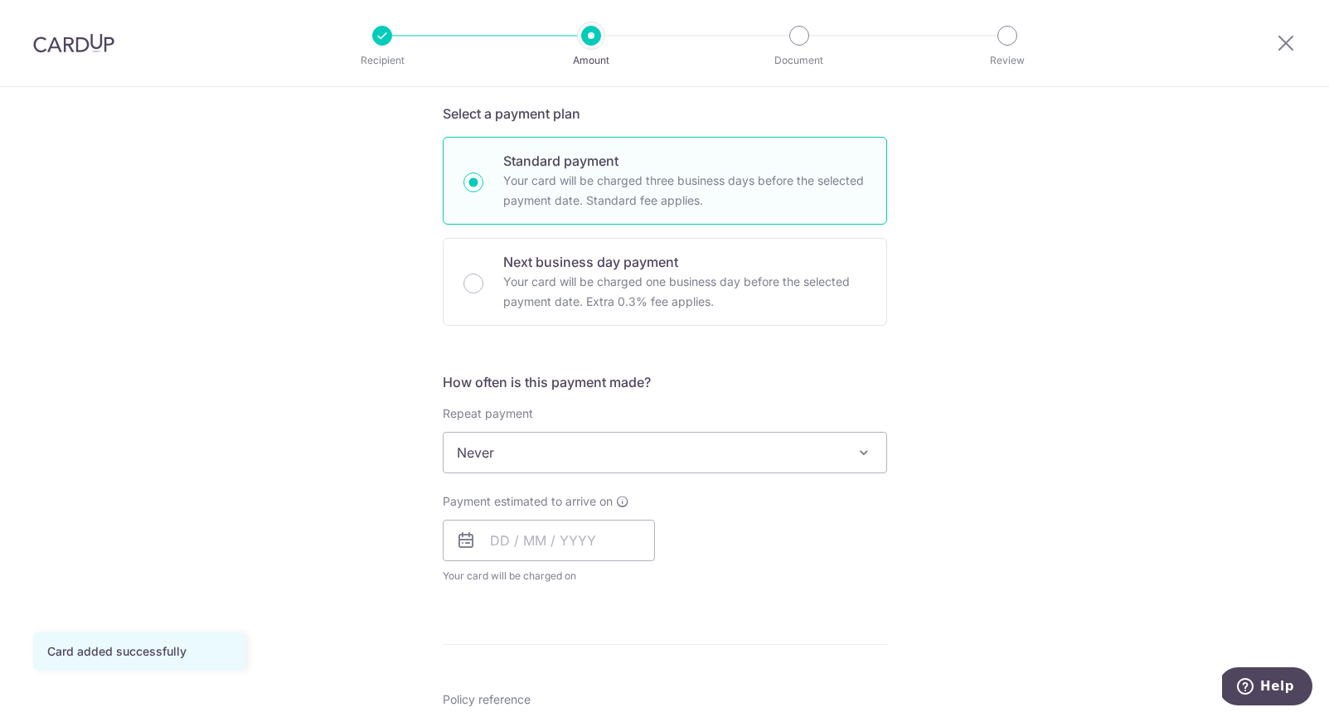
scroll to position [391, 0]
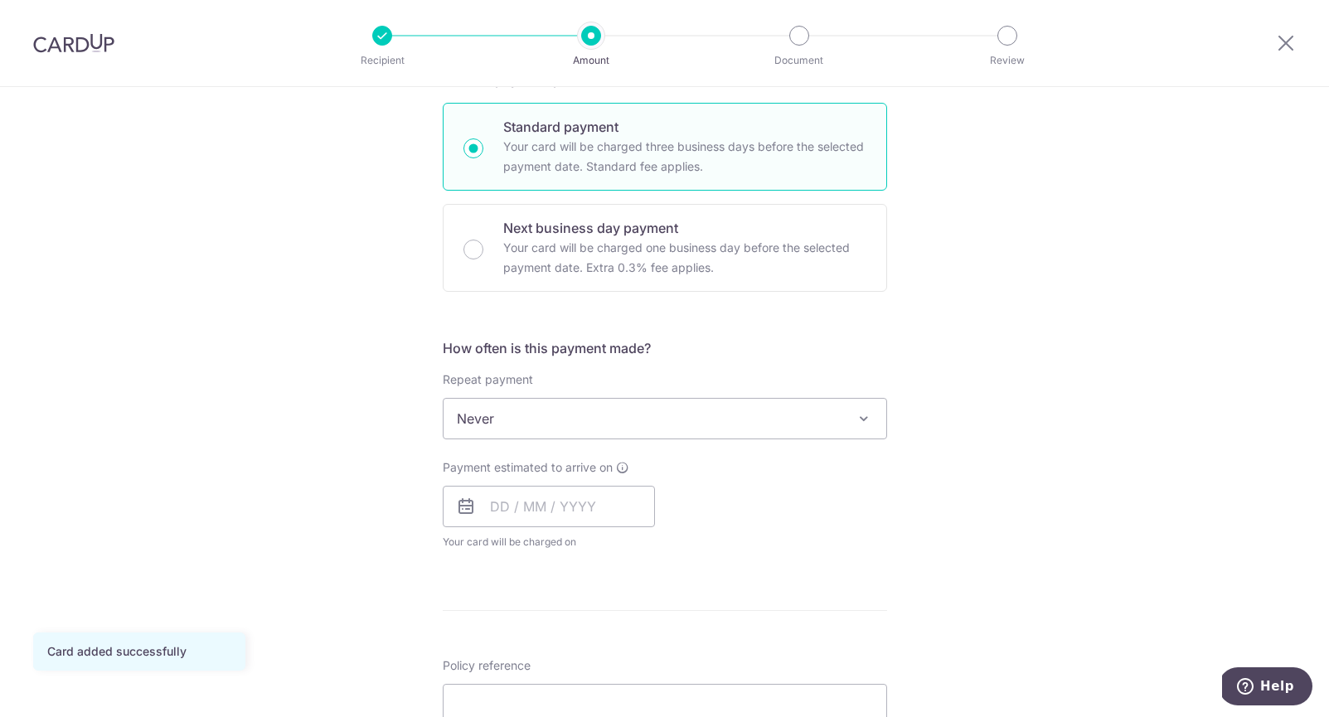
click at [732, 425] on span "Never" at bounding box center [665, 419] width 443 height 40
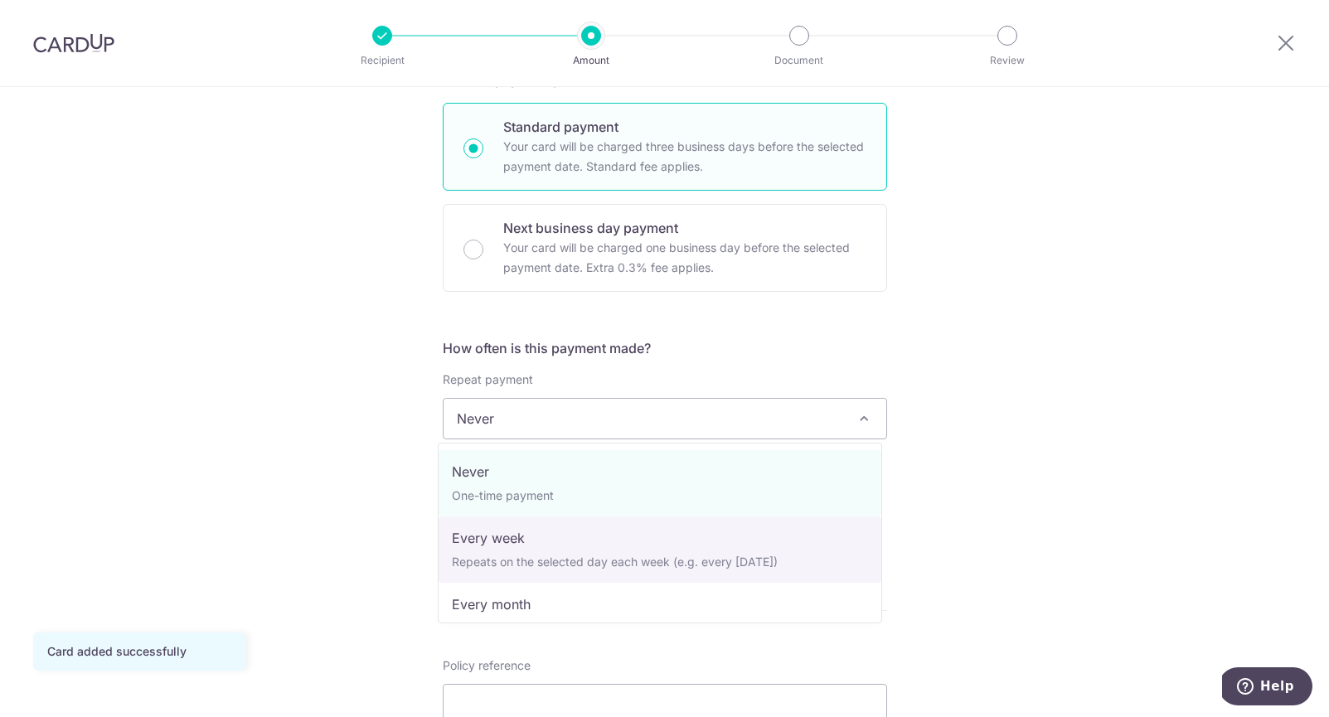
select select "2"
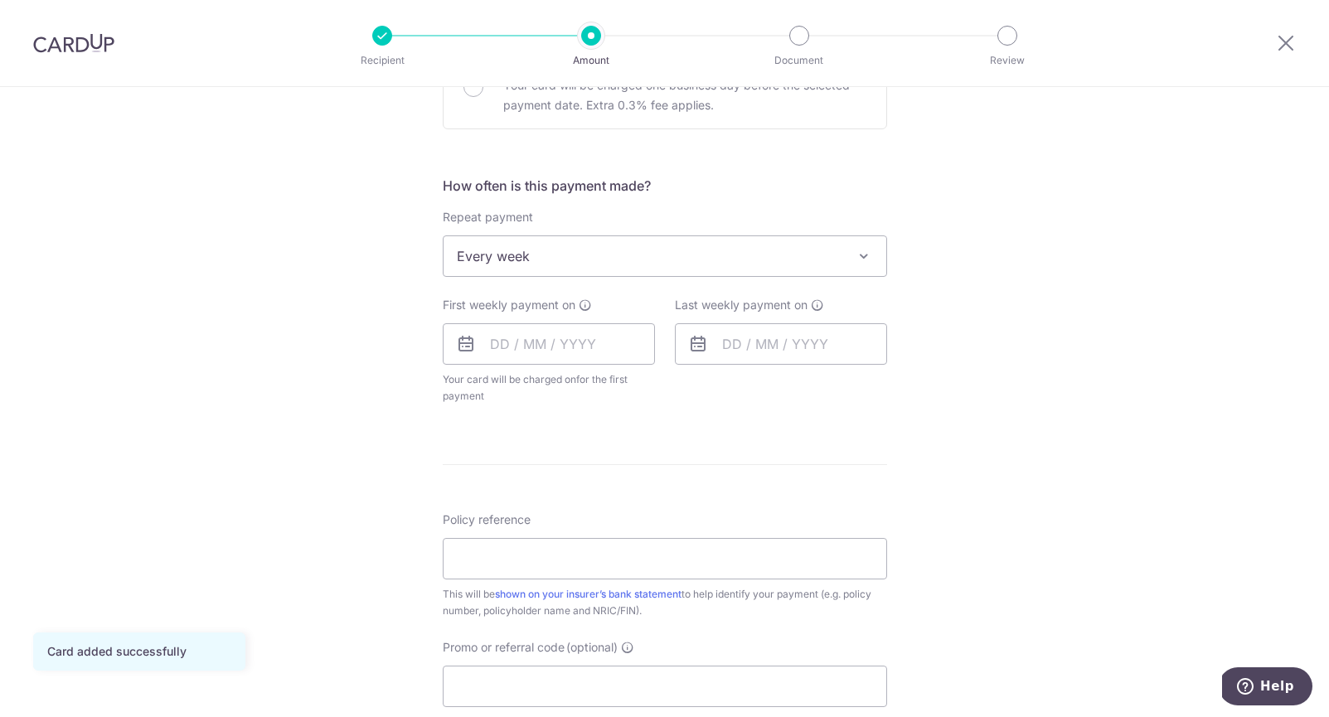
scroll to position [572, 0]
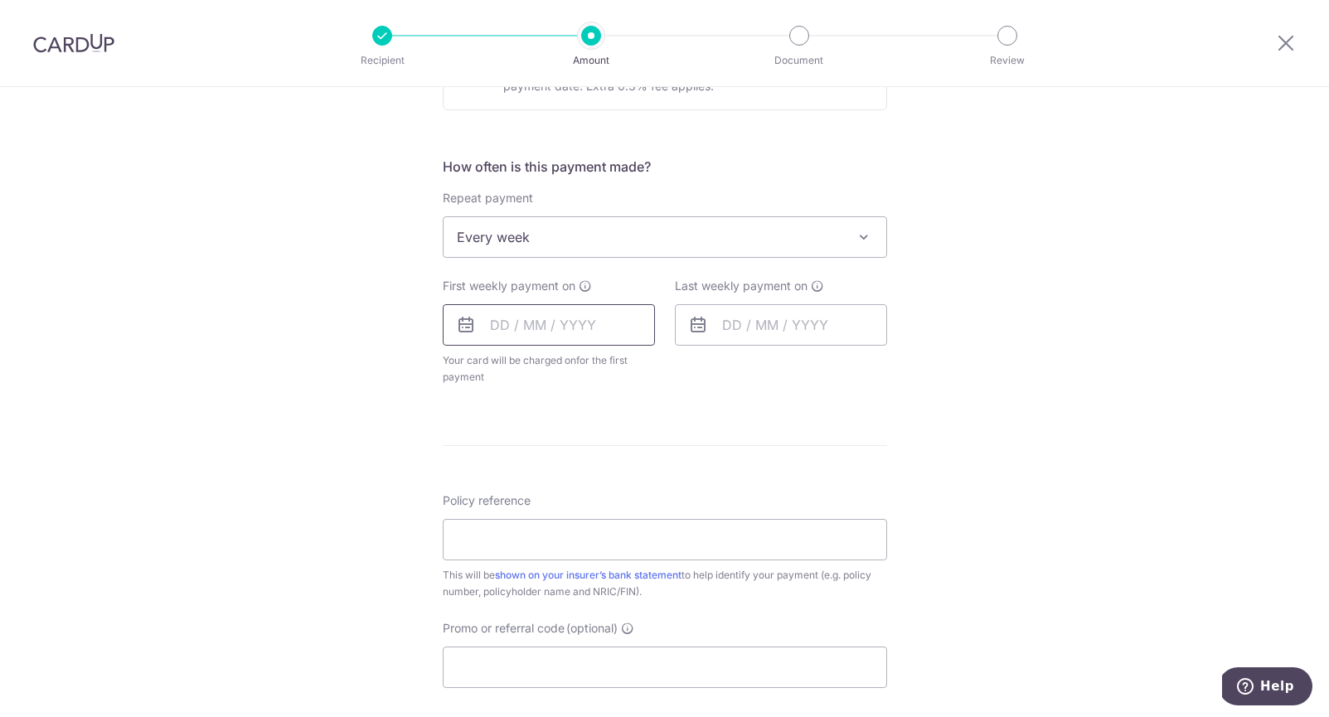
click at [494, 318] on input "text" at bounding box center [549, 324] width 212 height 41
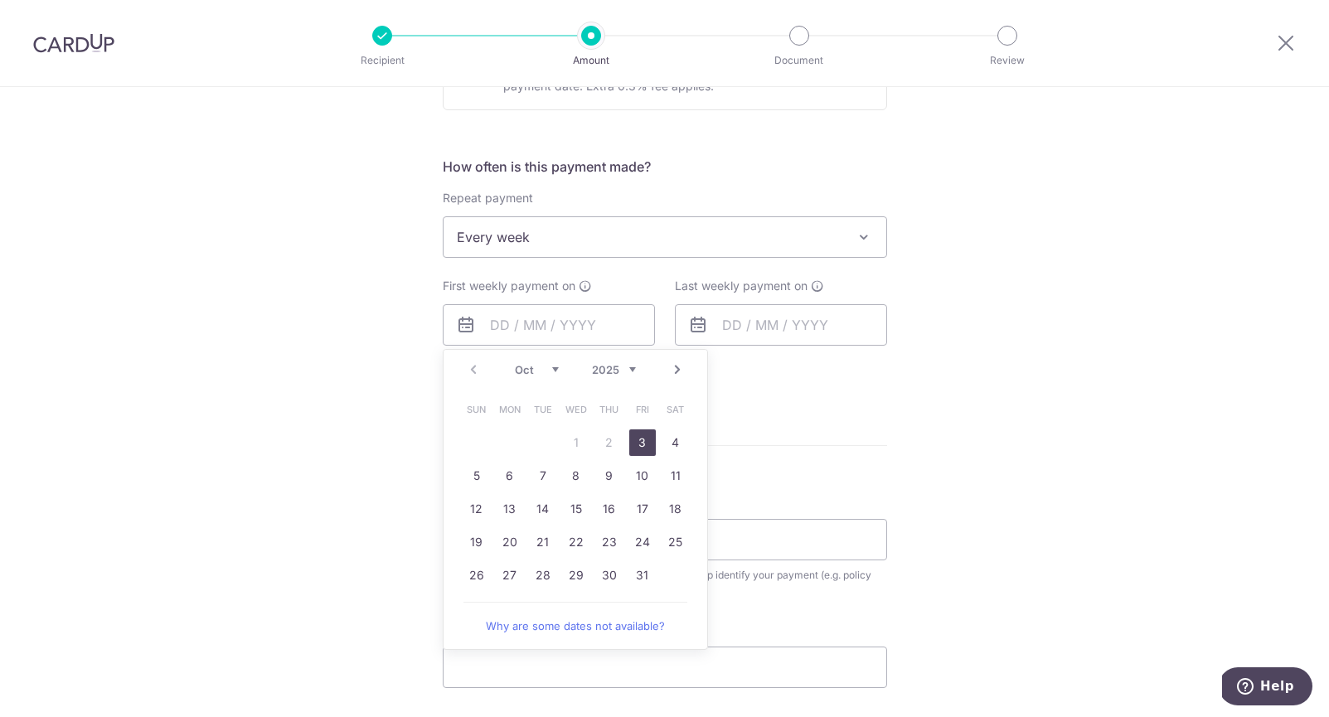
click at [422, 444] on div "Tell us more about your payment Enter payment amount SGD 145.22 145.22 Card add…" at bounding box center [664, 273] width 1329 height 1517
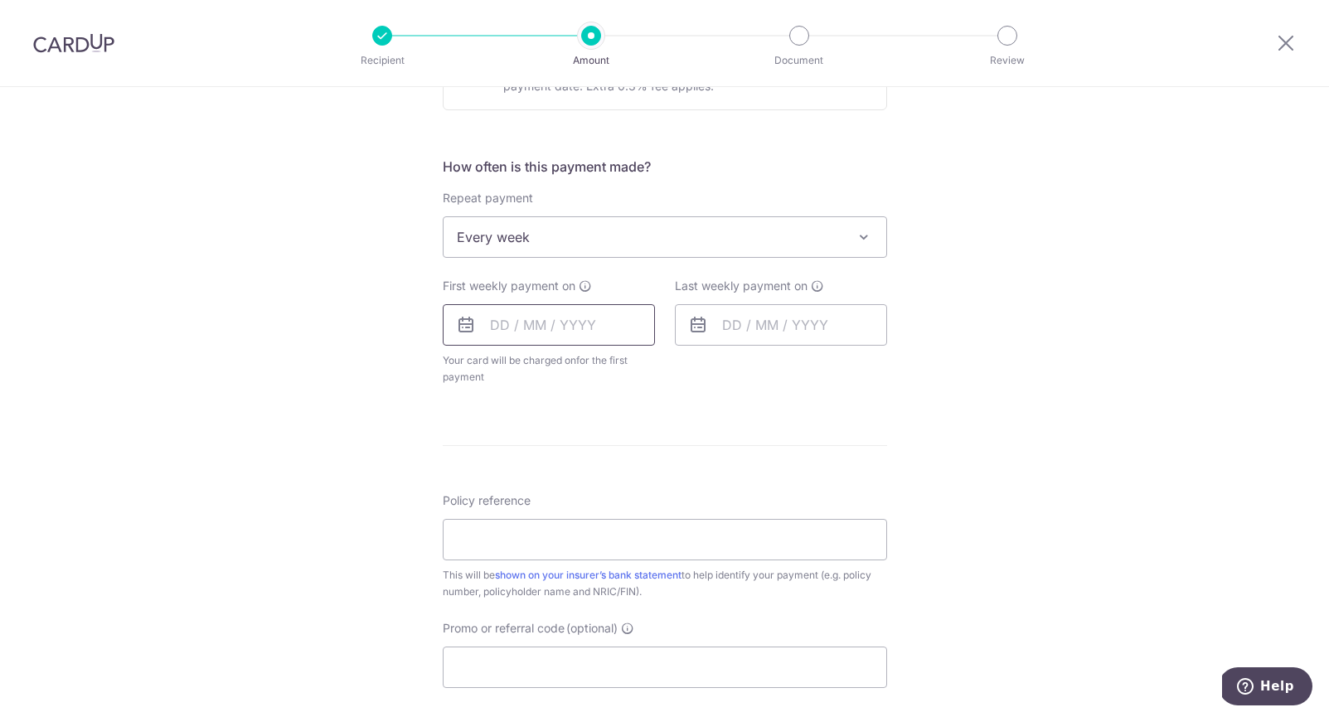
click at [490, 327] on input "text" at bounding box center [549, 324] width 212 height 41
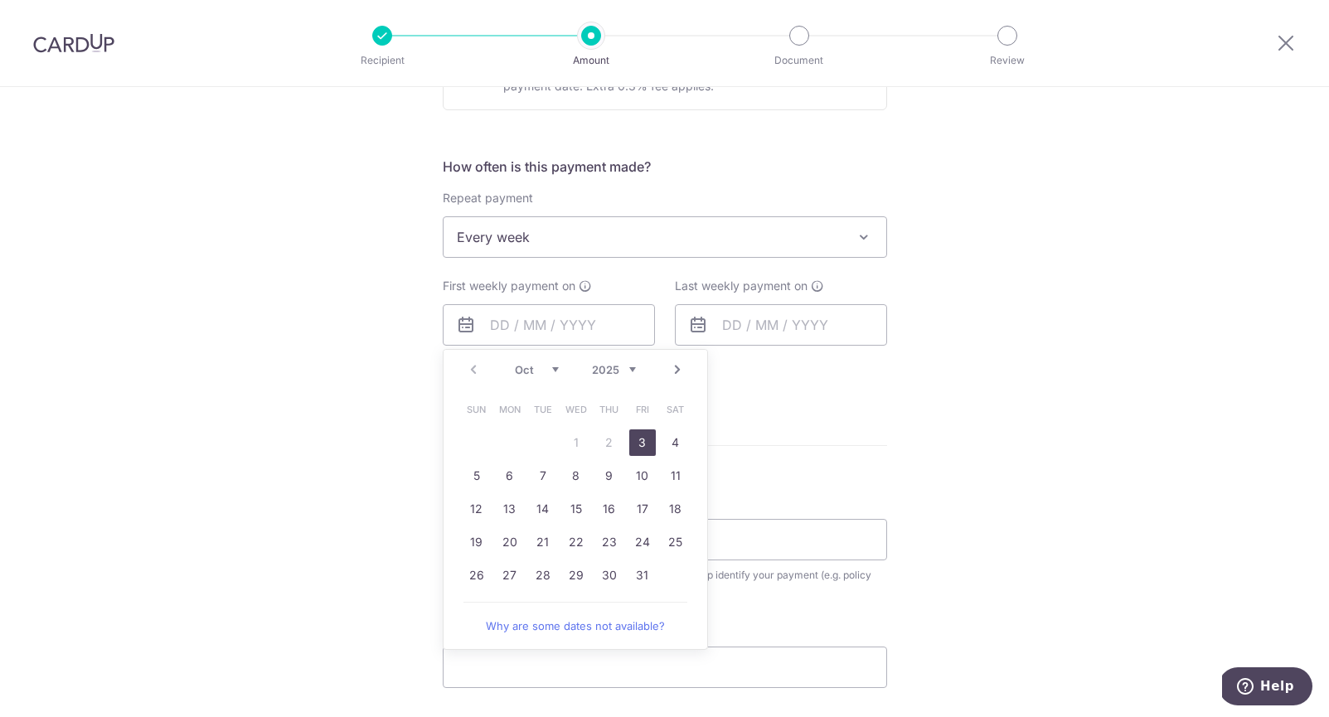
click at [637, 444] on link "3" at bounding box center [642, 443] width 27 height 27
type input "03/10/2025"
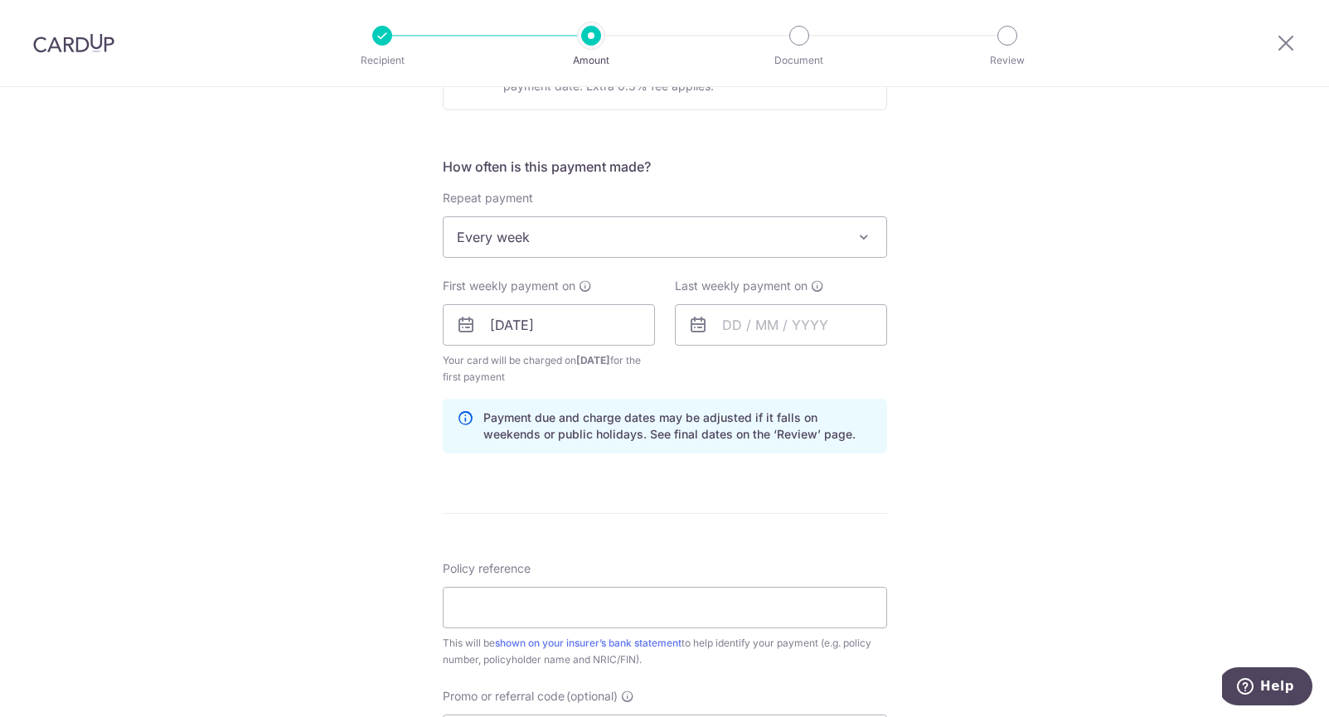
scroll to position [601, 0]
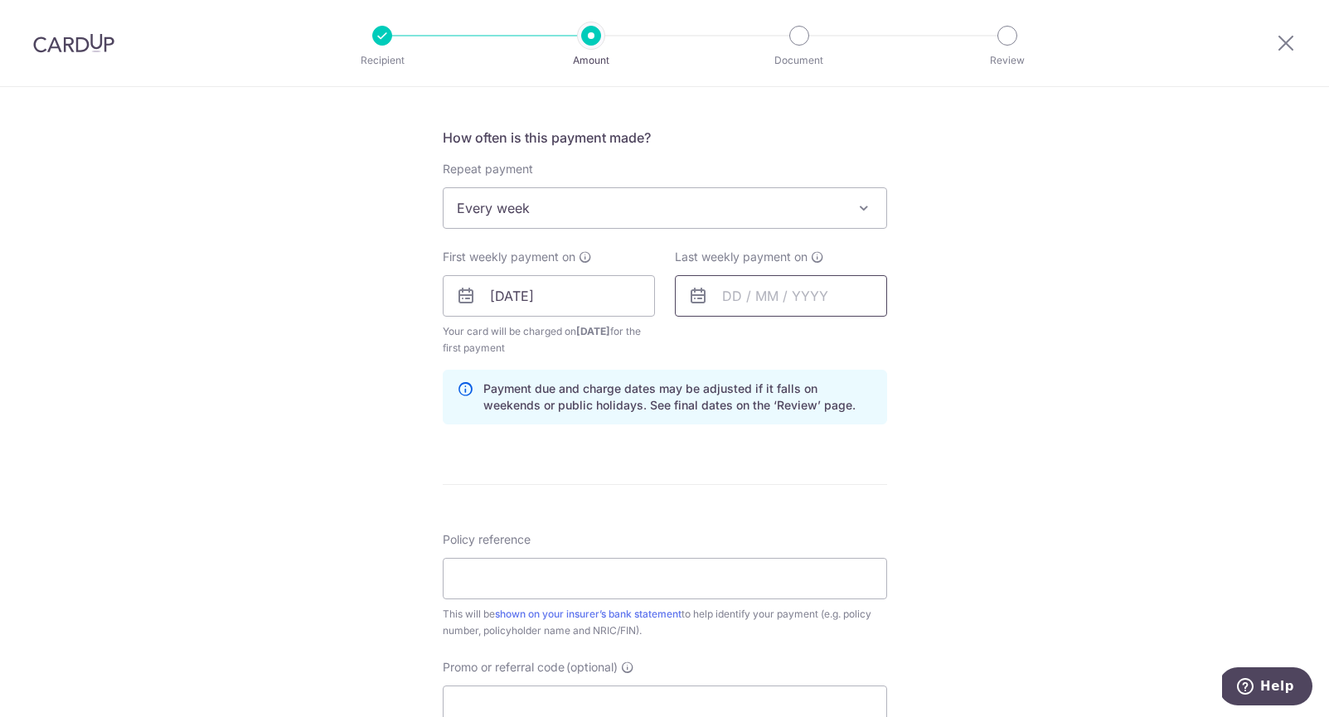
click at [739, 313] on input "text" at bounding box center [781, 295] width 212 height 41
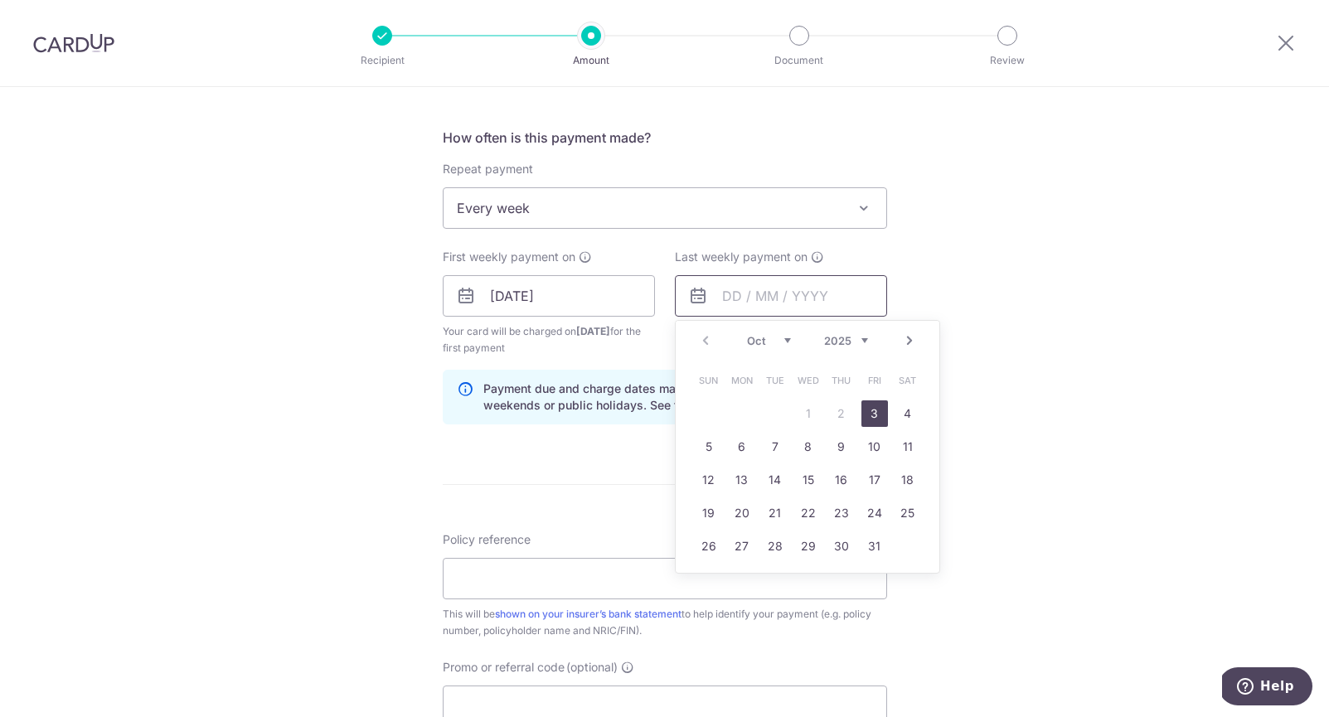
click at [734, 300] on input "text" at bounding box center [781, 295] width 212 height 41
click at [869, 454] on link "10" at bounding box center [875, 447] width 27 height 27
type input "10/10/2025"
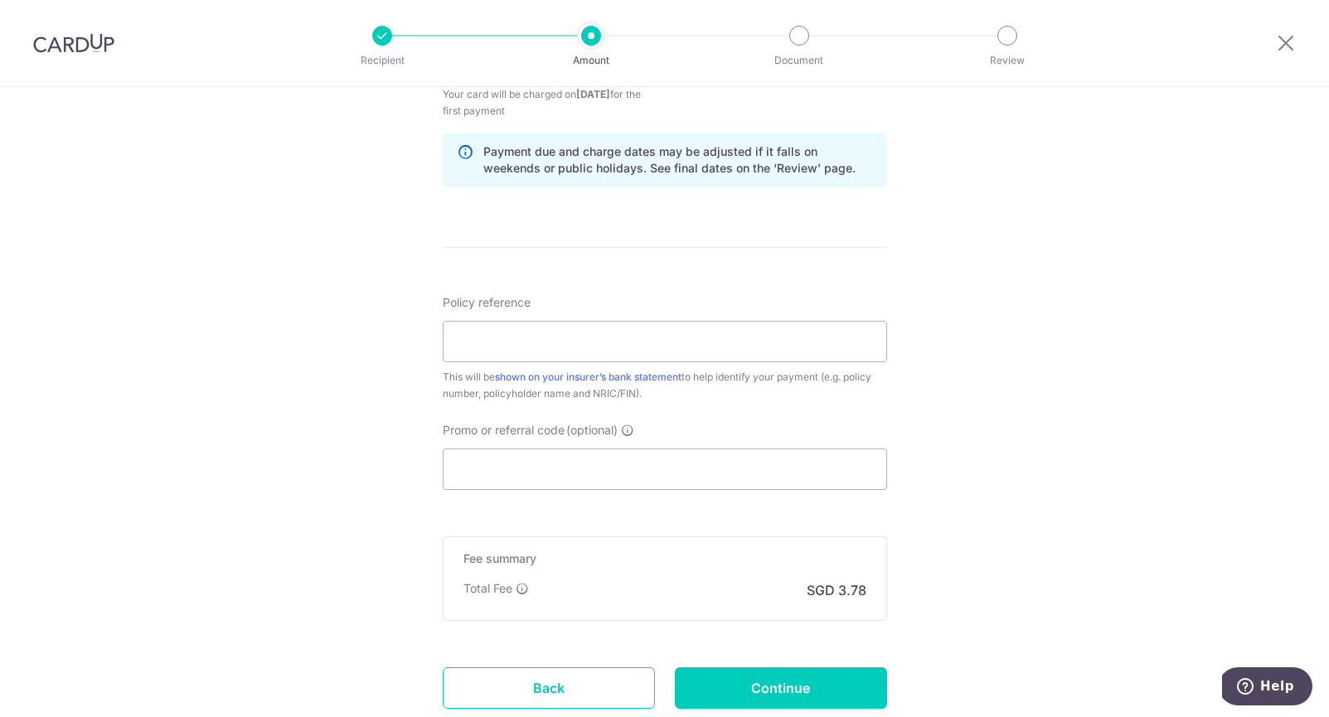
scroll to position [910, 0]
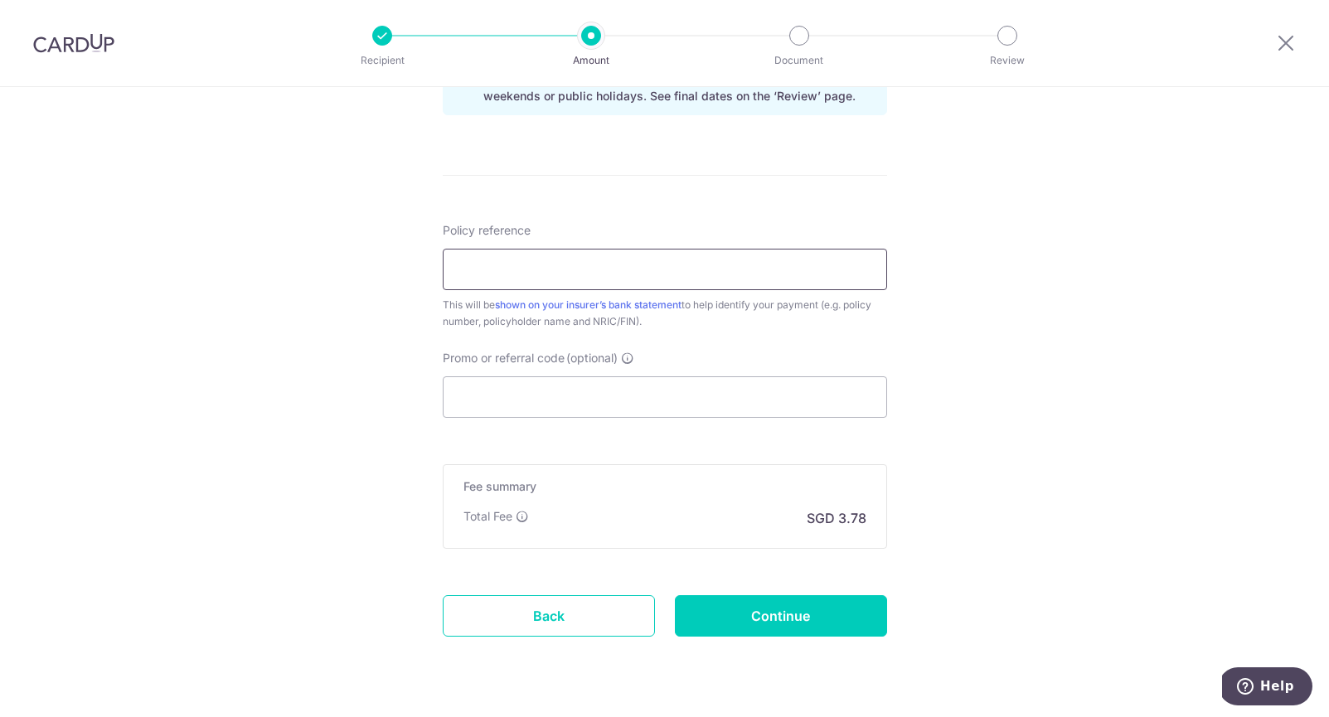
click at [663, 289] on input "Policy reference" at bounding box center [665, 269] width 444 height 41
type input "L542213410"
click at [614, 404] on input "Promo or referral code (optional)" at bounding box center [665, 396] width 444 height 41
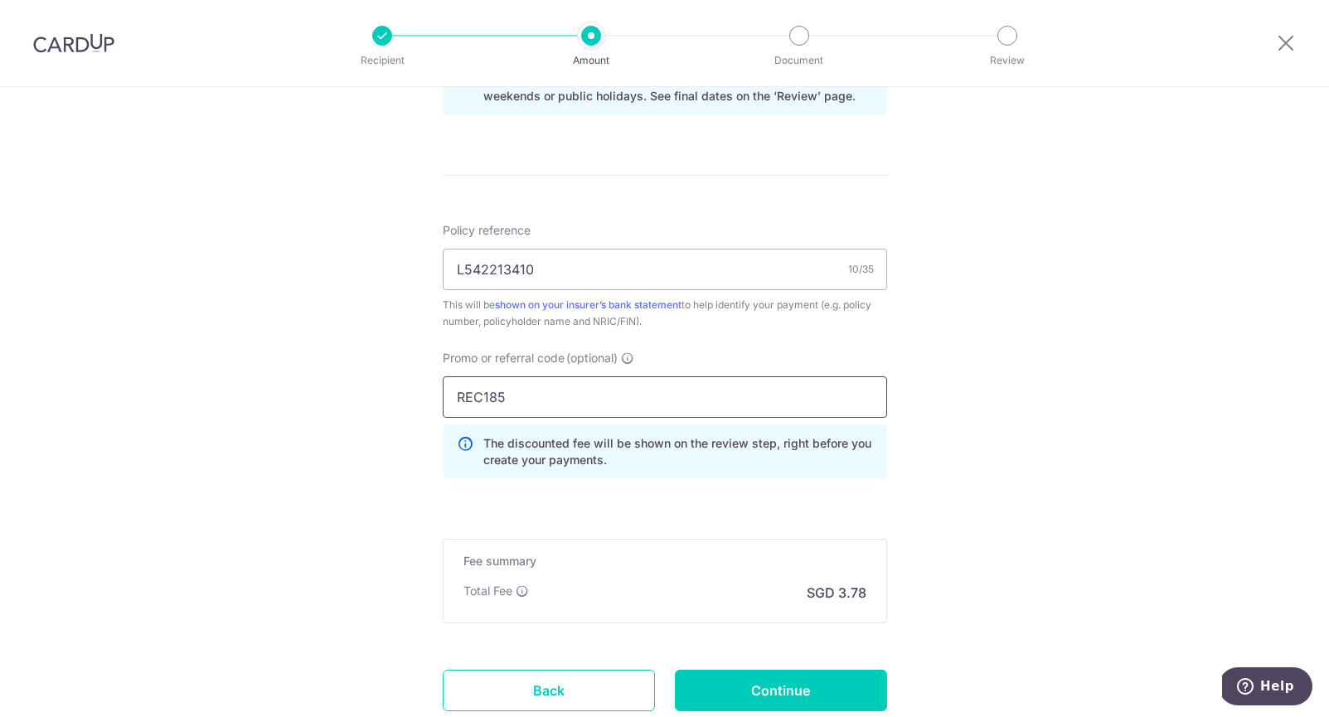
type input "REC185"
click at [386, 468] on div "Tell us more about your payment Enter payment amount SGD 145.22 145.22 Card add…" at bounding box center [664, 6] width 1329 height 1659
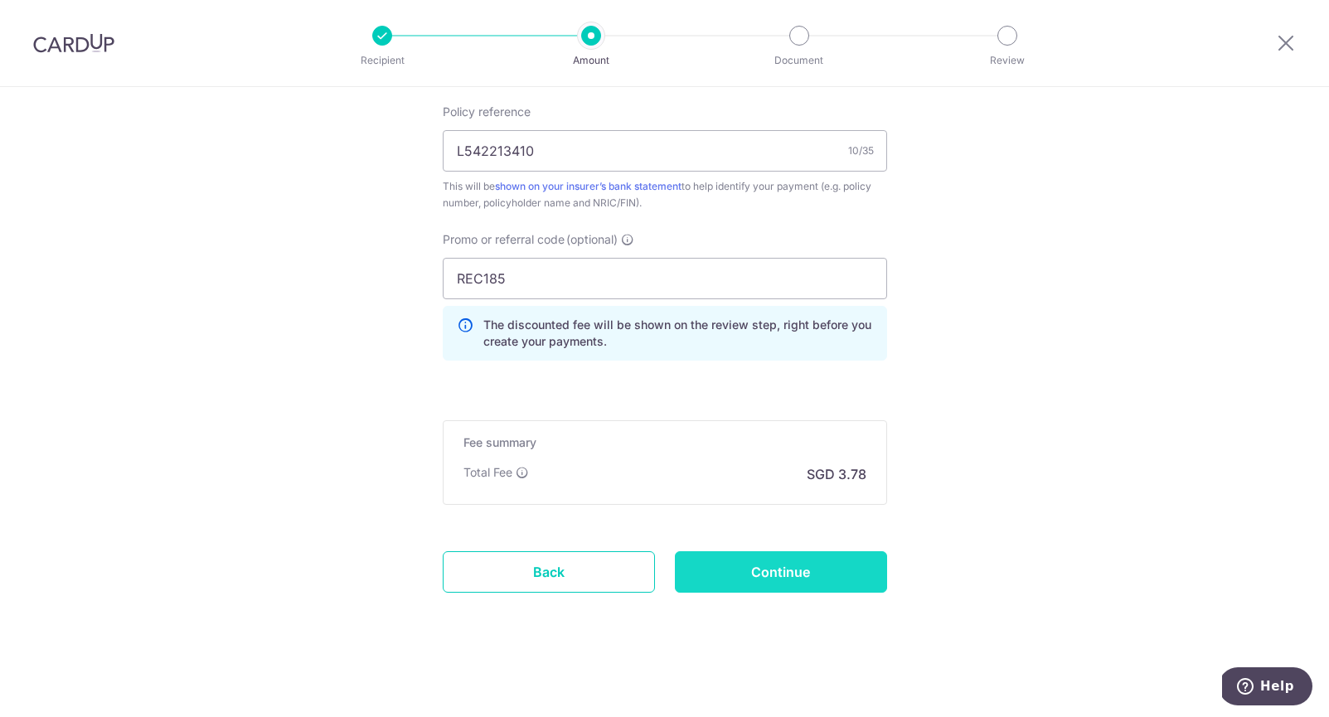
click at [726, 553] on input "Continue" at bounding box center [781, 571] width 212 height 41
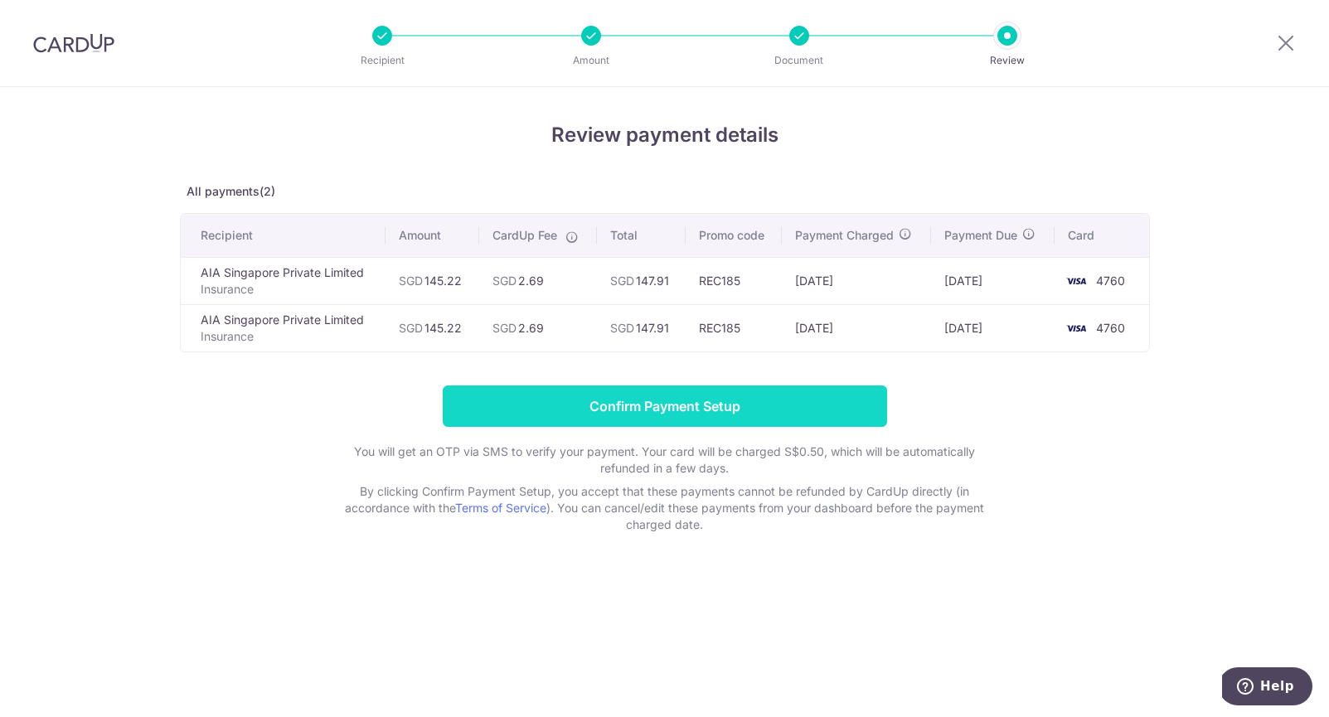
click at [757, 393] on input "Confirm Payment Setup" at bounding box center [665, 406] width 444 height 41
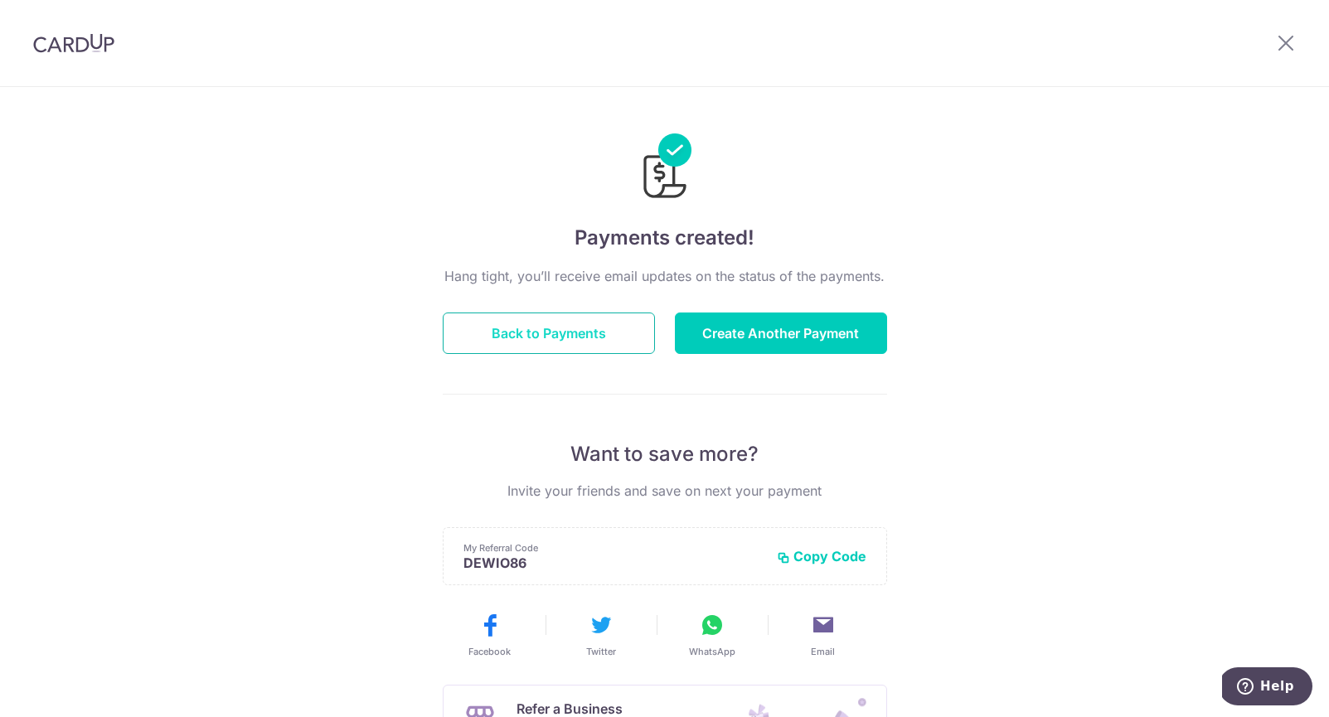
click at [604, 333] on button "Back to Payments" at bounding box center [549, 333] width 212 height 41
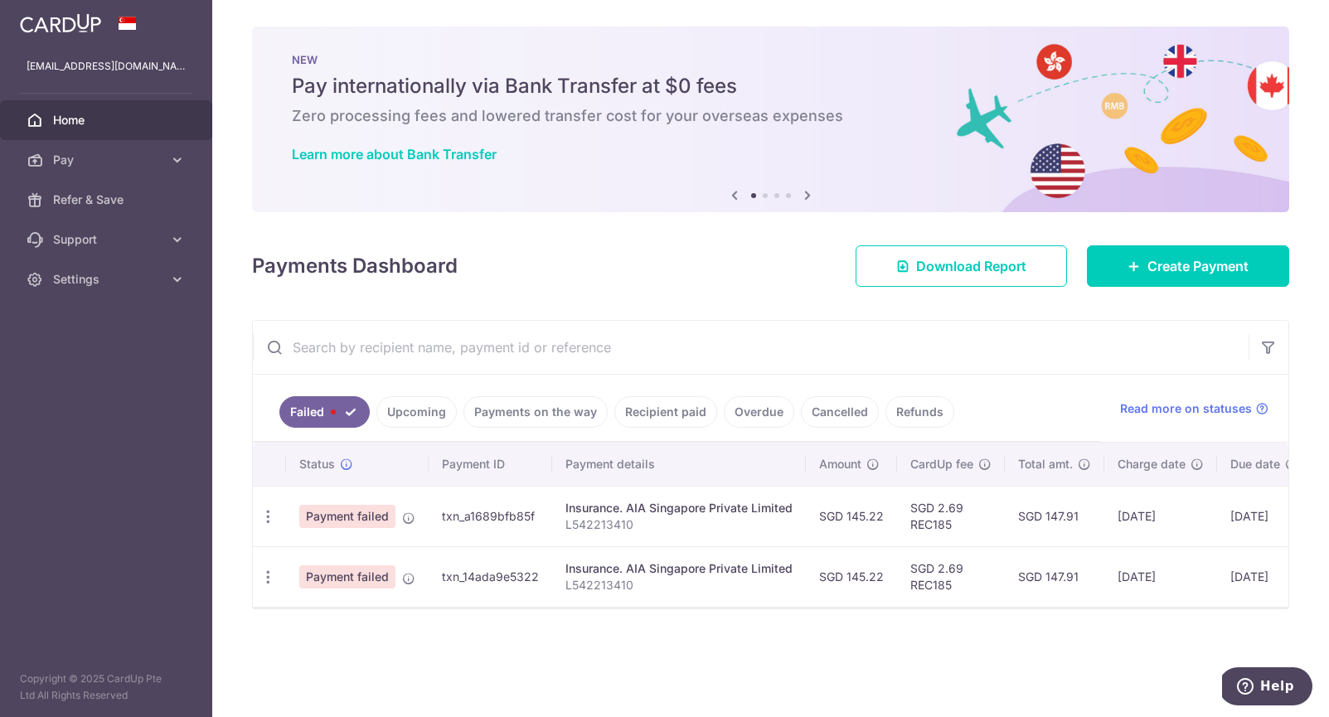
click at [608, 531] on p "L542213410" at bounding box center [678, 525] width 227 height 17
copy p "L542213410"
